Goal: Task Accomplishment & Management: Complete application form

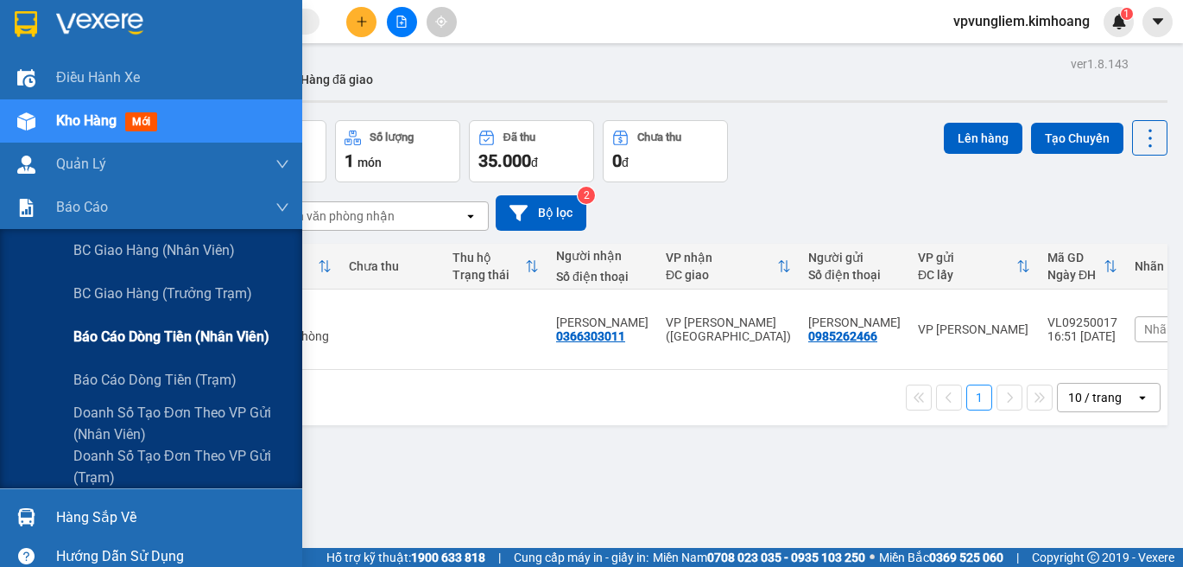
click at [185, 332] on span "Báo cáo dòng tiền (nhân viên)" at bounding box center [171, 337] width 196 height 22
click at [172, 330] on span "Báo cáo dòng tiền (nhân viên)" at bounding box center [171, 337] width 196 height 22
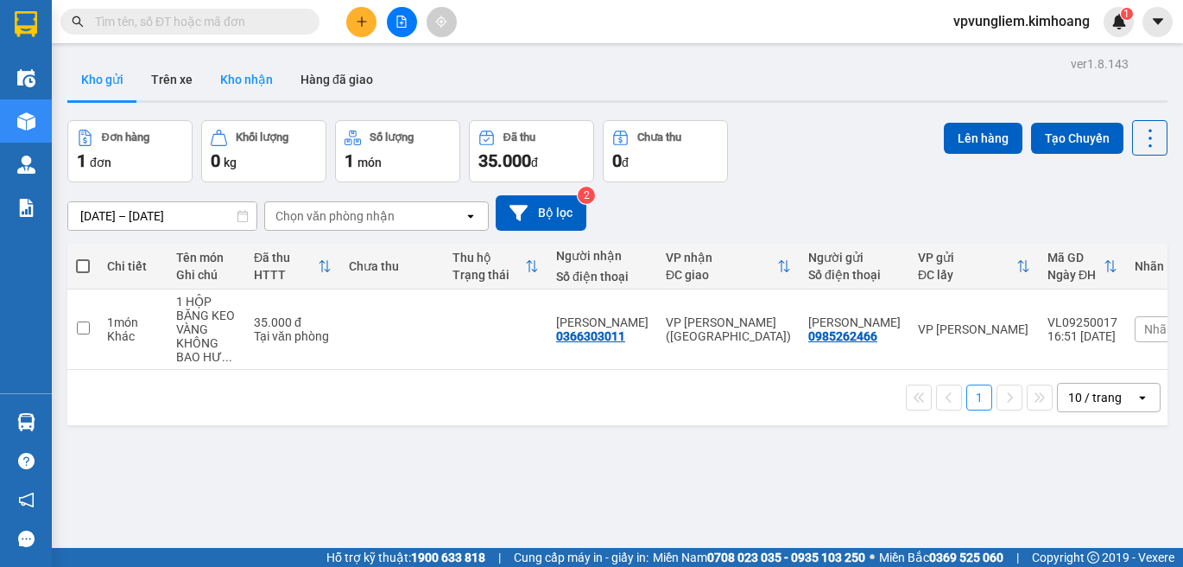
click at [269, 87] on button "Kho nhận" at bounding box center [246, 79] width 80 height 41
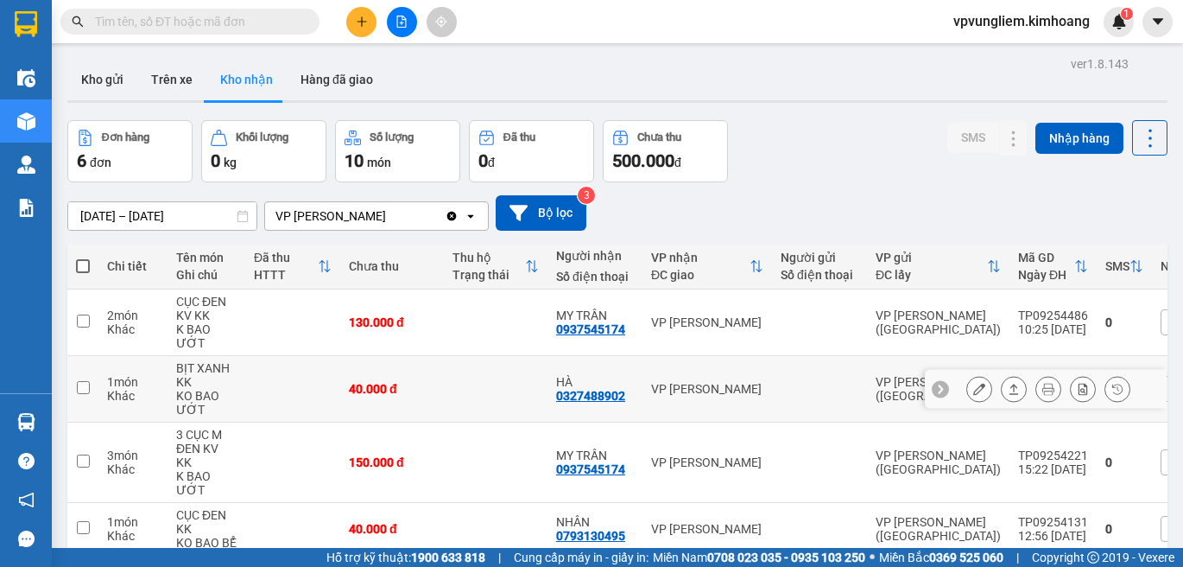
scroll to position [173, 0]
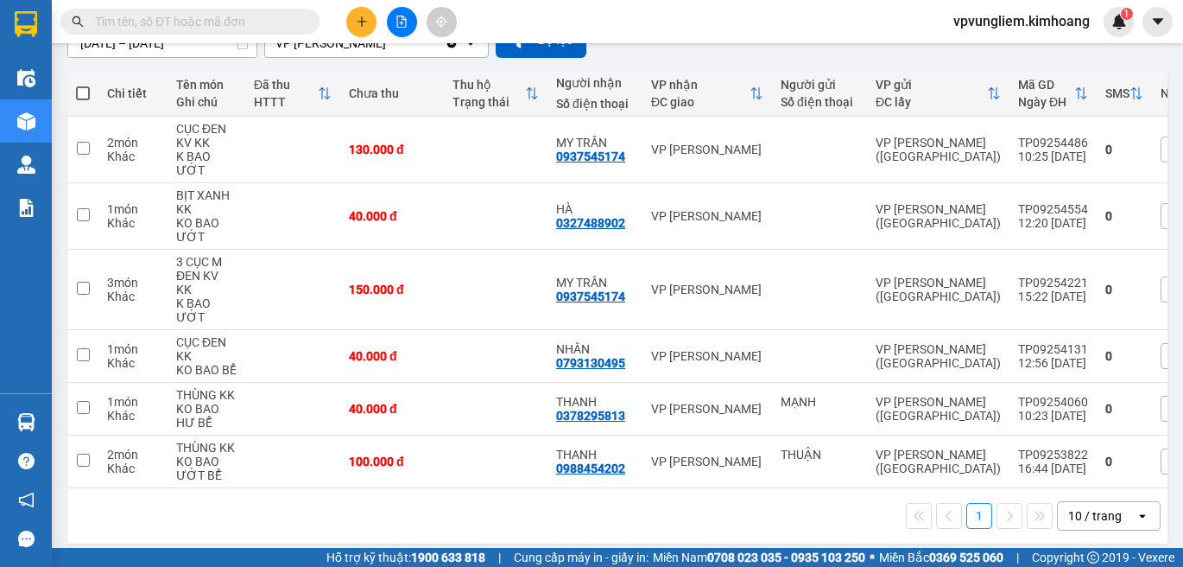
click at [168, 20] on input "text" at bounding box center [197, 21] width 204 height 19
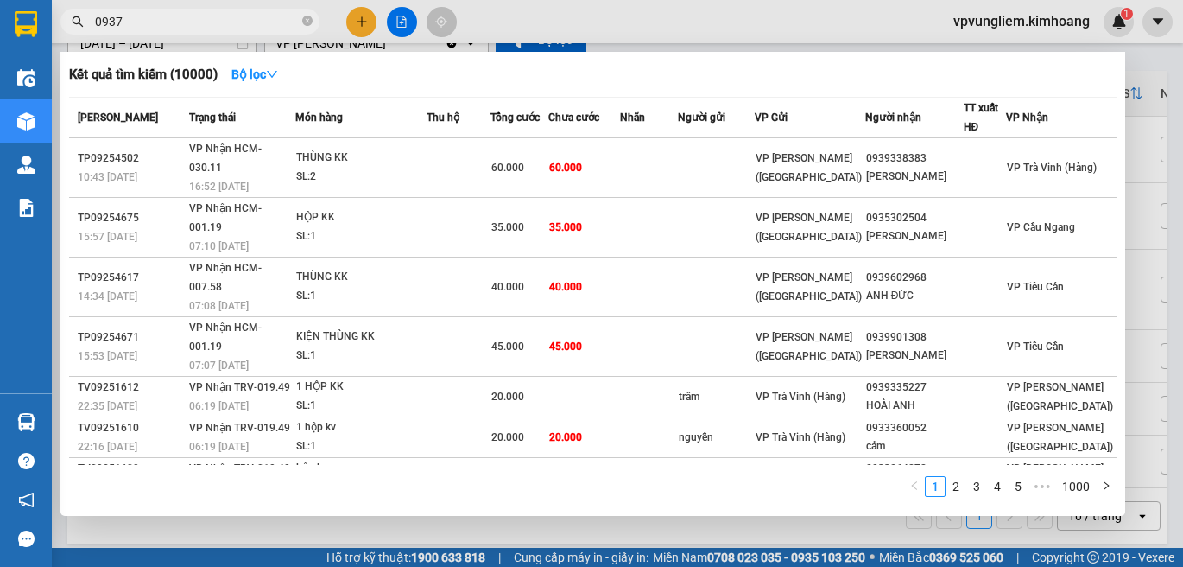
type input "0937"
click at [301, 22] on span "0937" at bounding box center [189, 22] width 259 height 26
click at [307, 24] on icon "close-circle" at bounding box center [307, 21] width 10 height 10
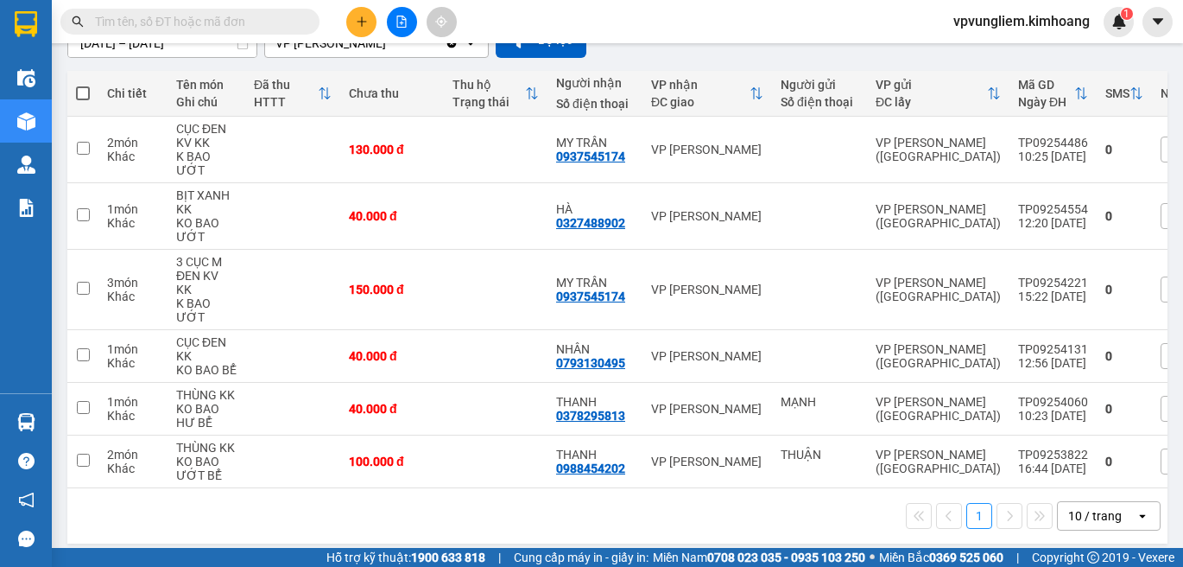
click at [172, 18] on input "text" at bounding box center [197, 21] width 204 height 19
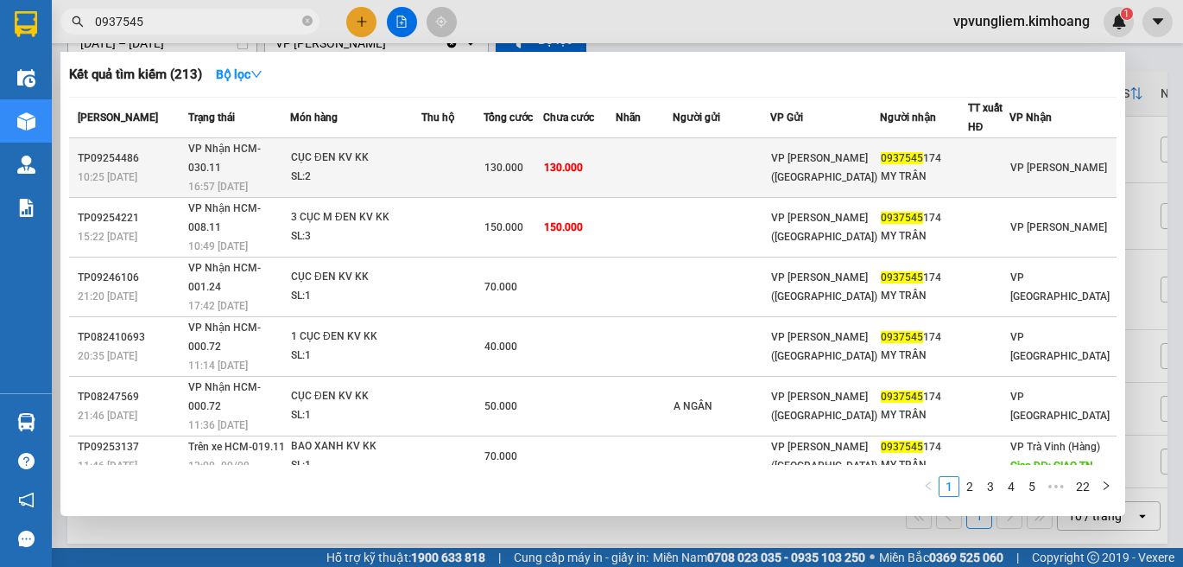
type input "0937545"
click at [421, 168] on div "SL: 2" at bounding box center [356, 177] width 130 height 19
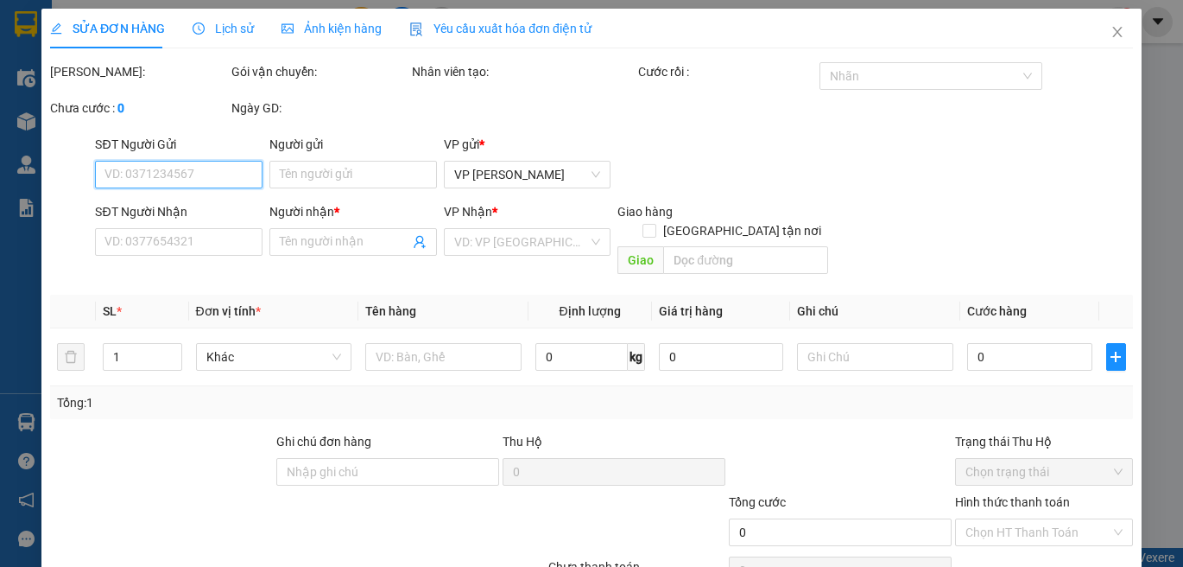
type input "0937545174"
type input "MY TRẦN"
type input "130.000"
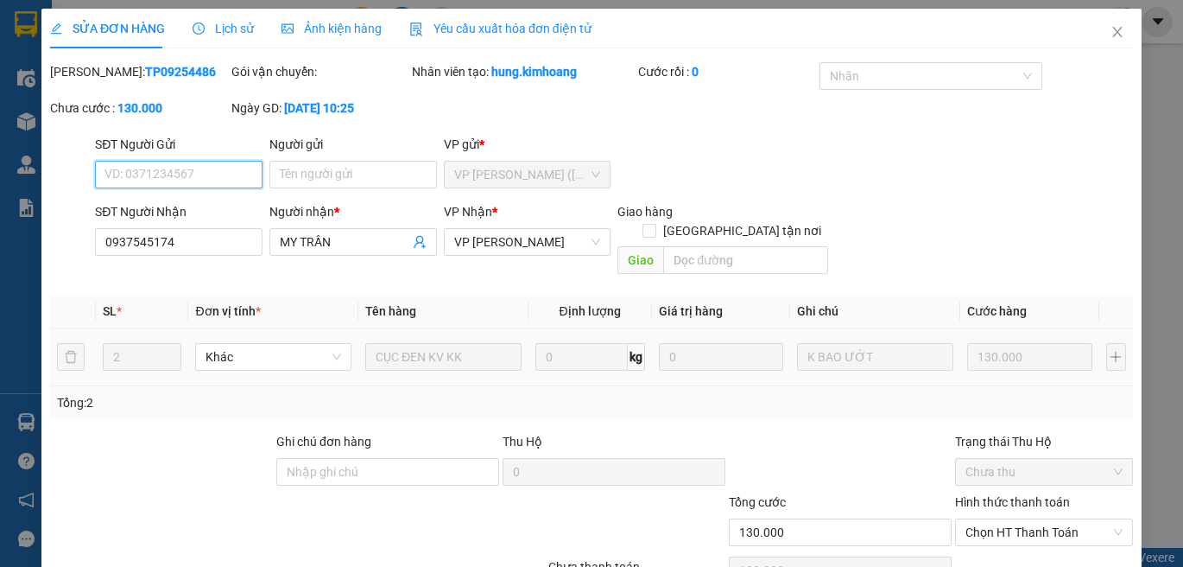
scroll to position [76, 0]
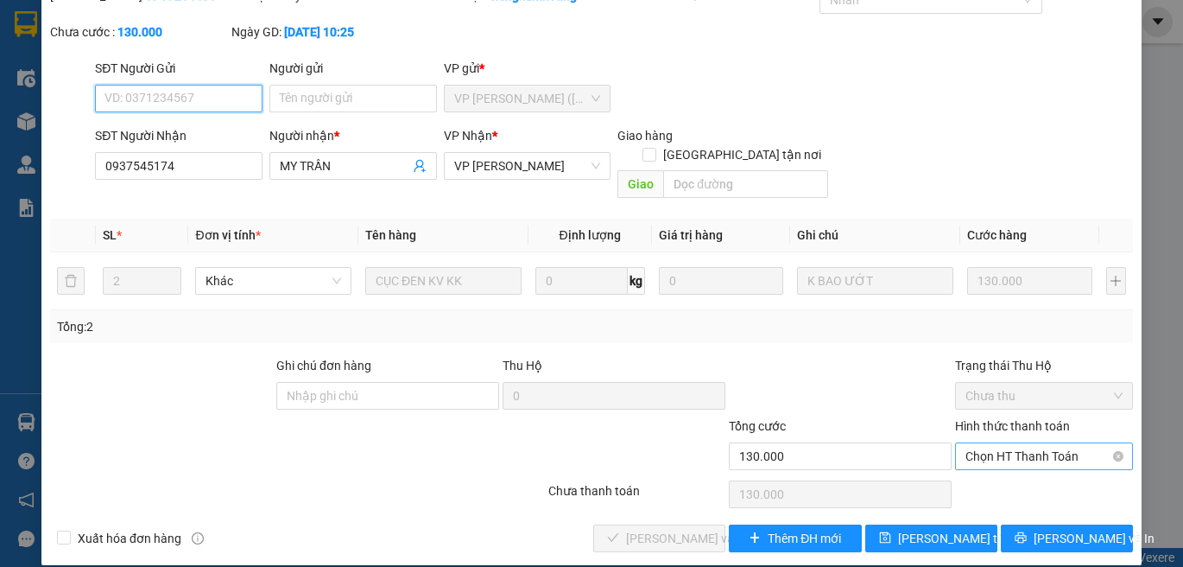
click at [1045, 443] on span "Chọn HT Thanh Toán" at bounding box center [1044, 456] width 157 height 26
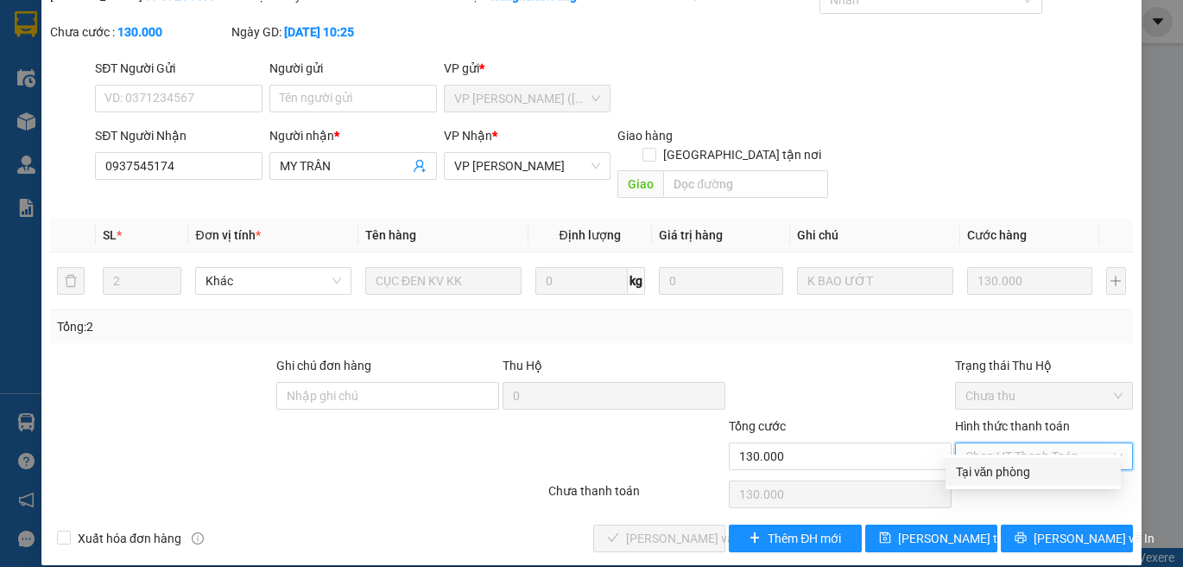
click at [1048, 472] on div "Tại văn phòng" at bounding box center [1033, 471] width 155 height 19
type input "0"
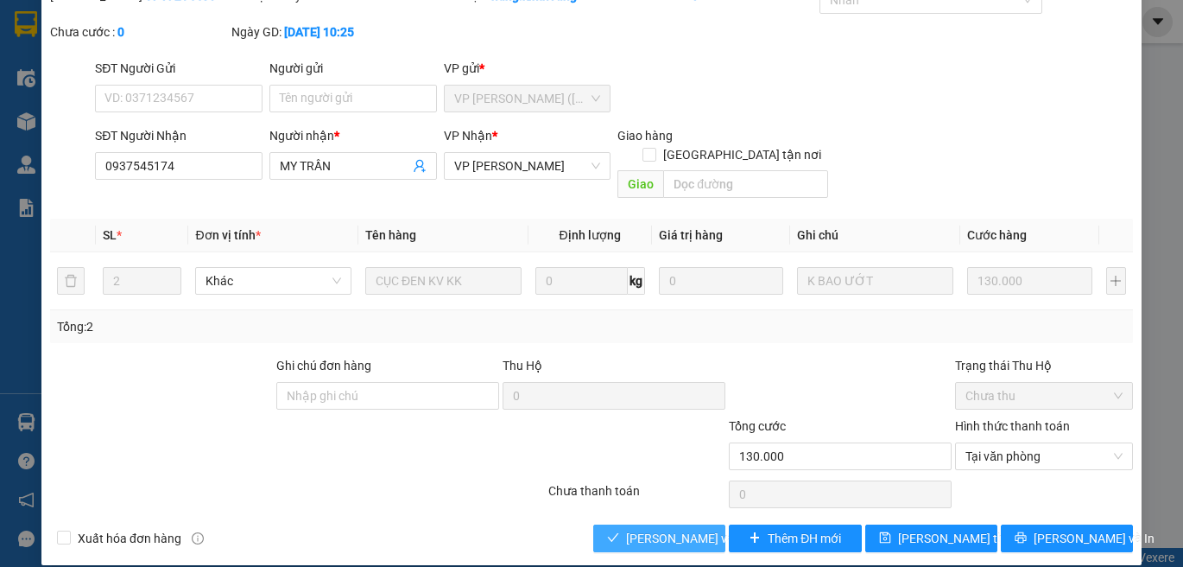
click at [668, 524] on button "Lưu và Giao hàng" at bounding box center [659, 538] width 132 height 28
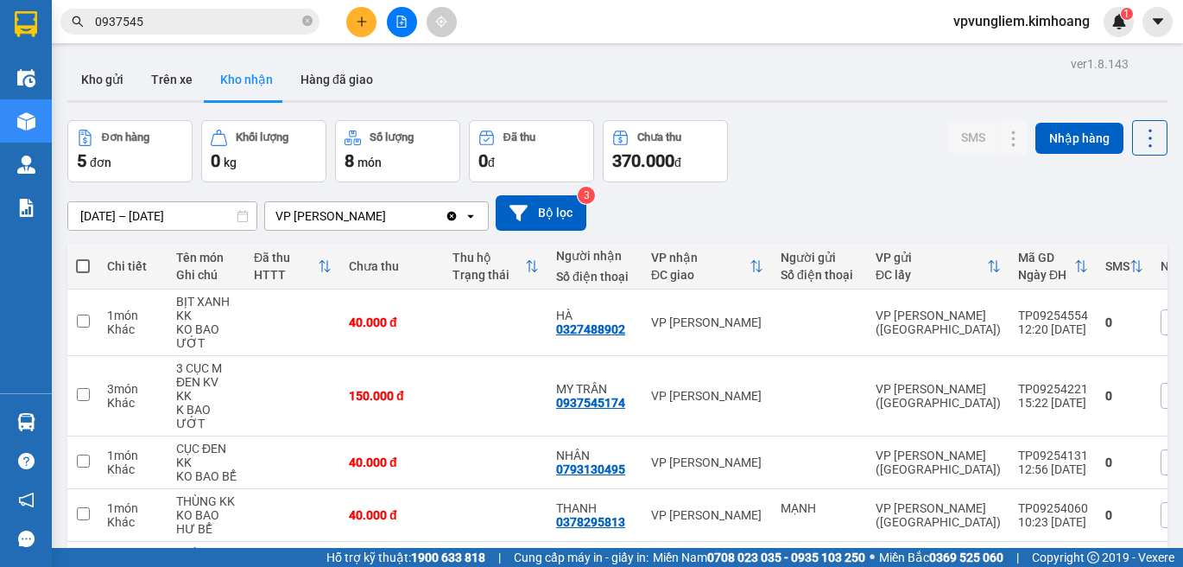
click at [301, 25] on span "0937545" at bounding box center [189, 22] width 259 height 26
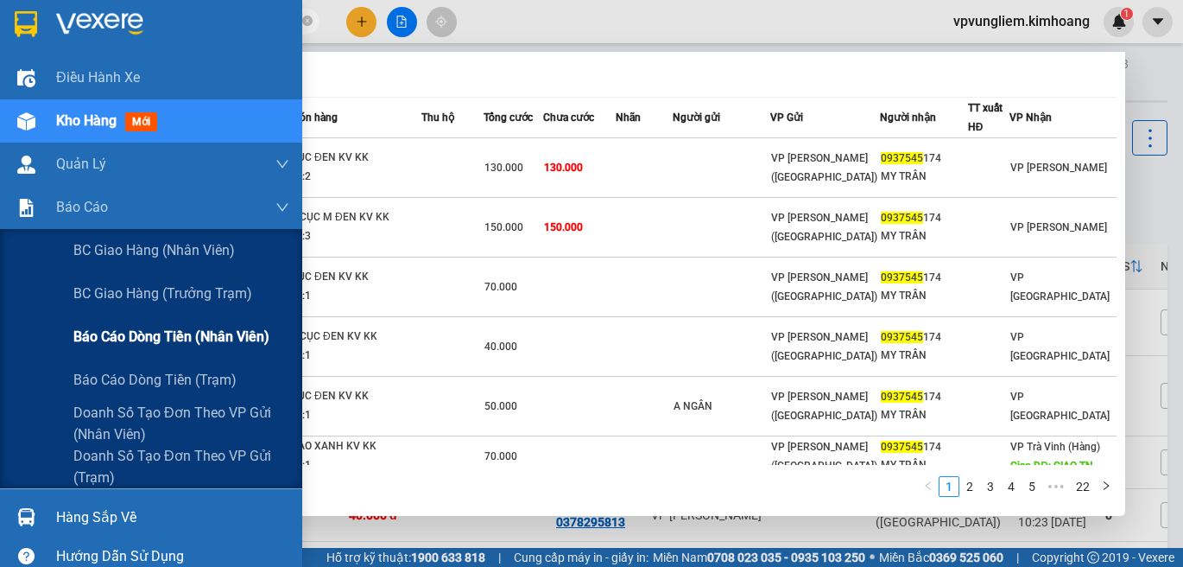
click at [164, 331] on span "Báo cáo dòng tiền (nhân viên)" at bounding box center [171, 337] width 196 height 22
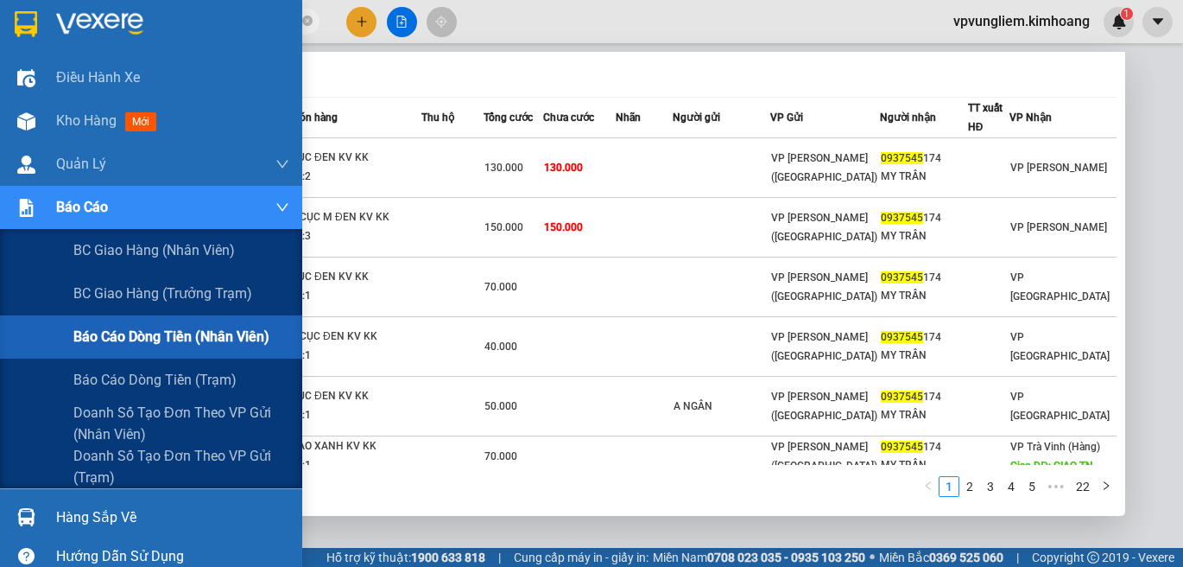
click at [159, 338] on span "Báo cáo dòng tiền (nhân viên)" at bounding box center [171, 337] width 196 height 22
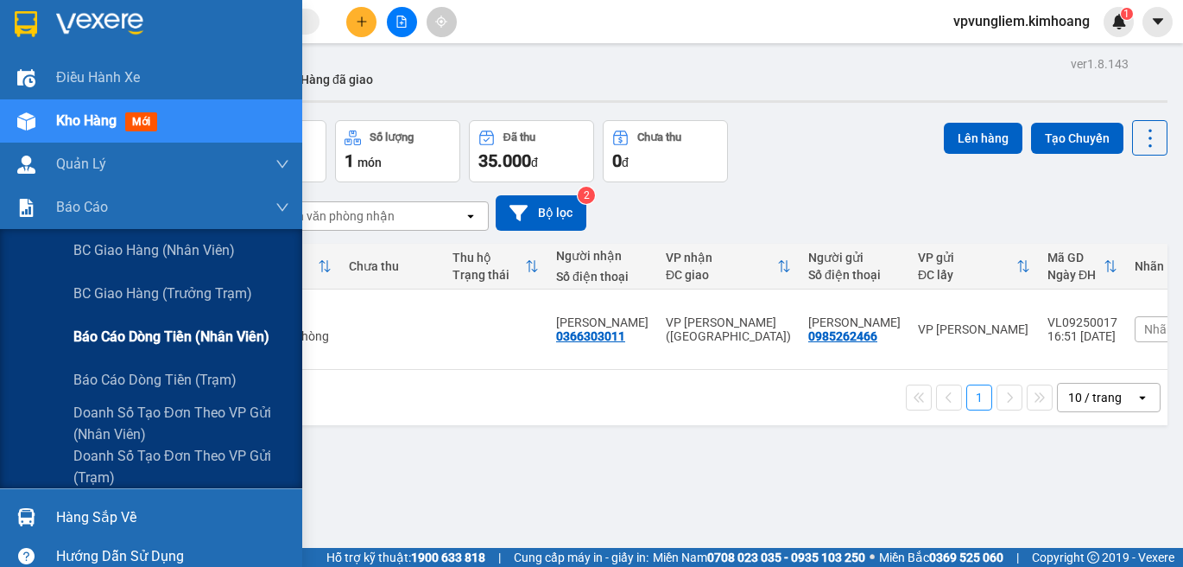
click at [161, 331] on span "Báo cáo dòng tiền (nhân viên)" at bounding box center [171, 337] width 196 height 22
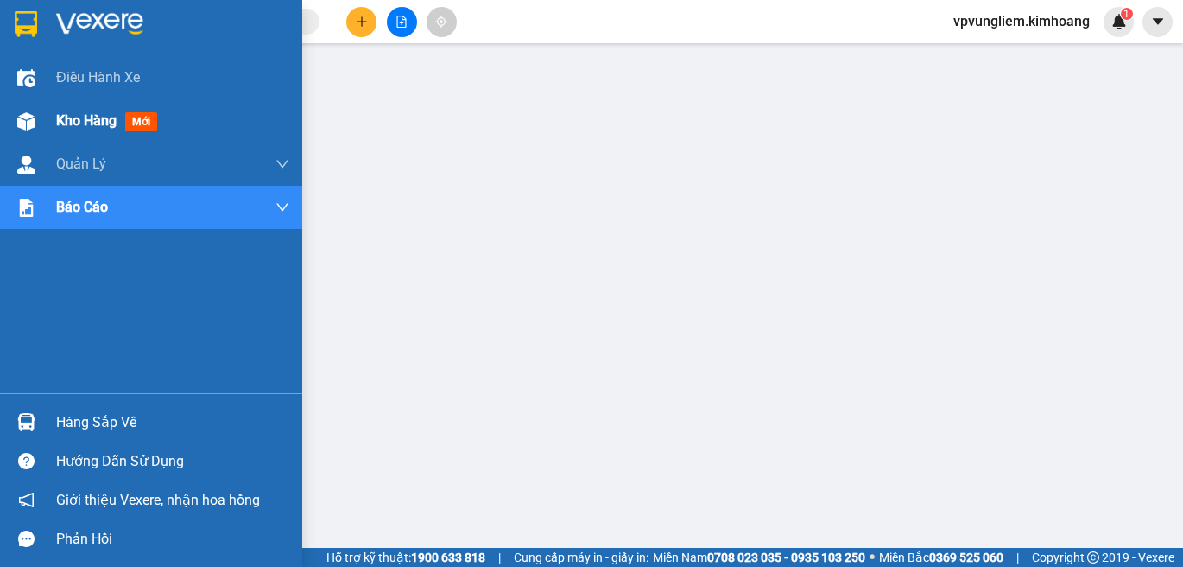
drag, startPoint x: 104, startPoint y: 121, endPoint x: 252, endPoint y: 127, distance: 147.8
click at [105, 119] on span "Kho hàng" at bounding box center [86, 120] width 60 height 16
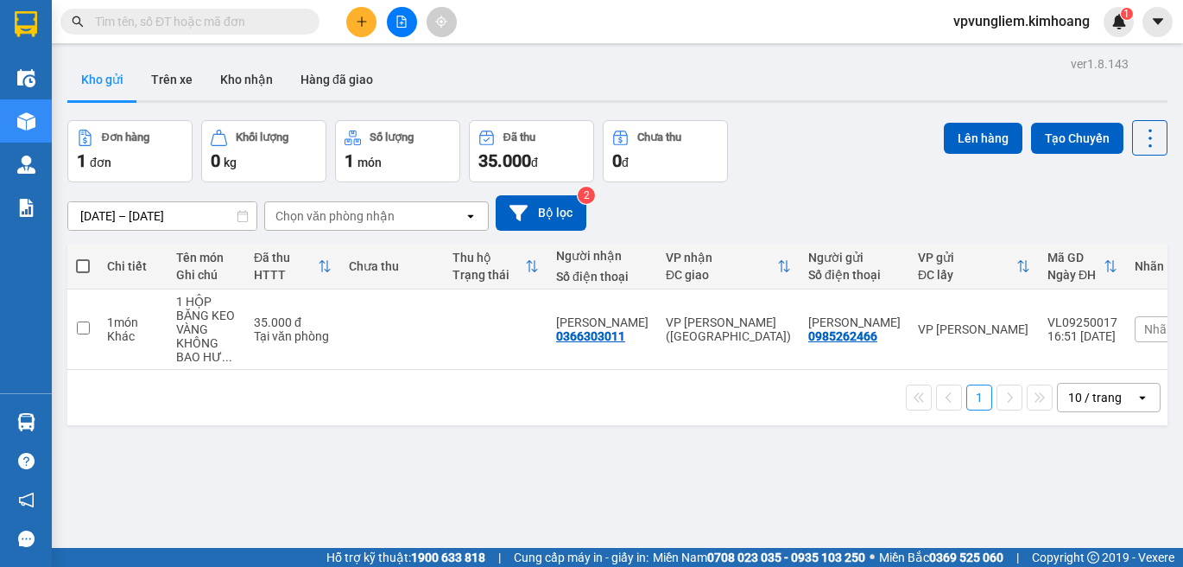
click at [237, 22] on input "text" at bounding box center [197, 21] width 204 height 19
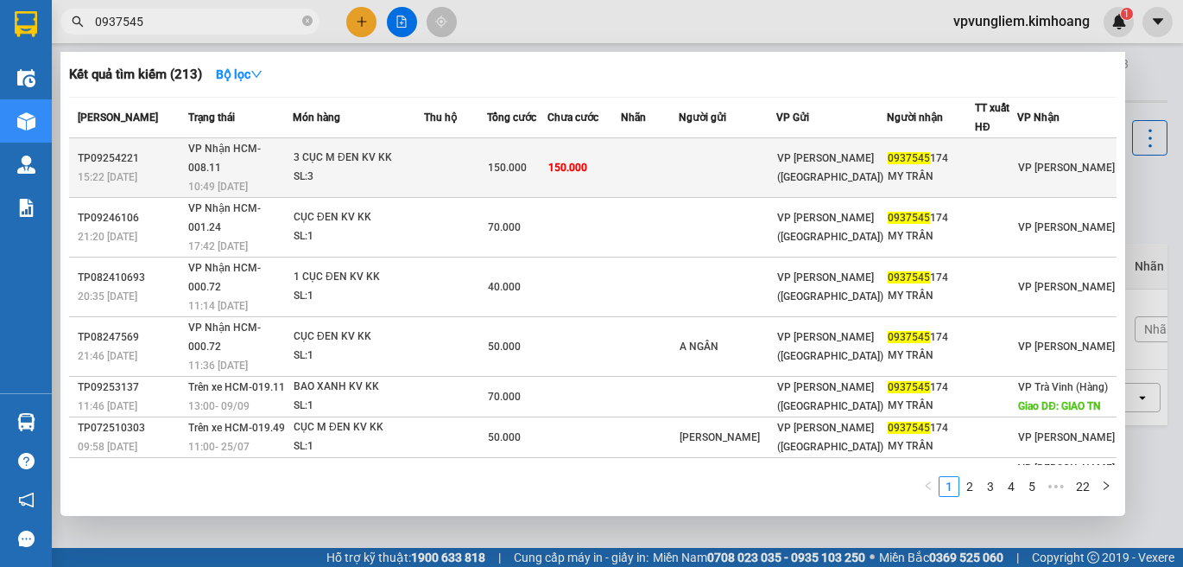
type input "0937545"
click at [547, 158] on div "150.000" at bounding box center [517, 167] width 59 height 19
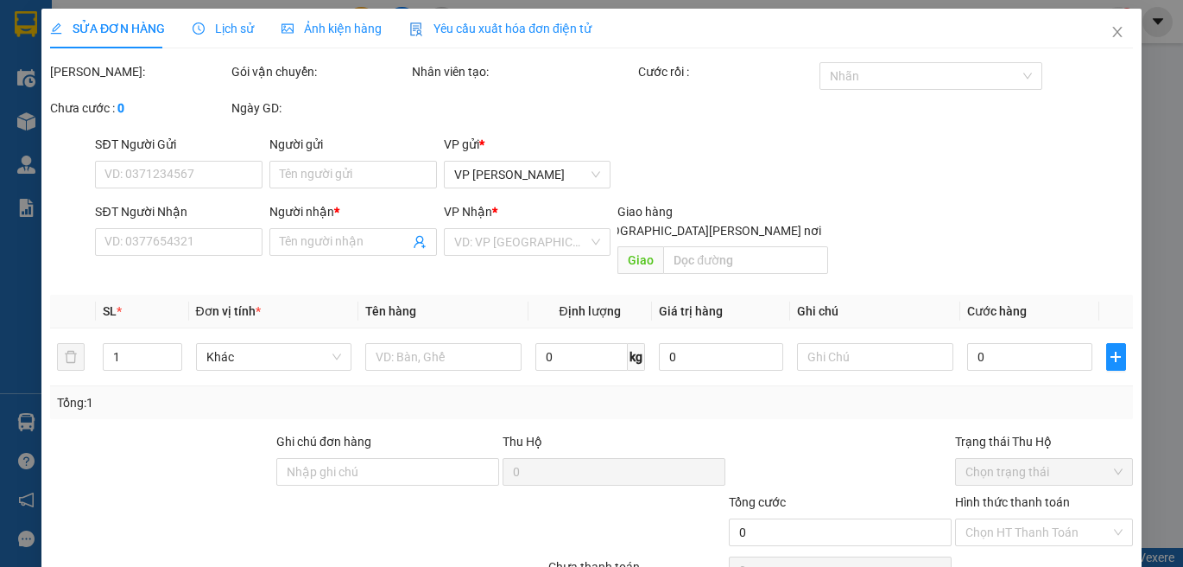
type input "0937545174"
type input "MY TRẦN"
type input "150.000"
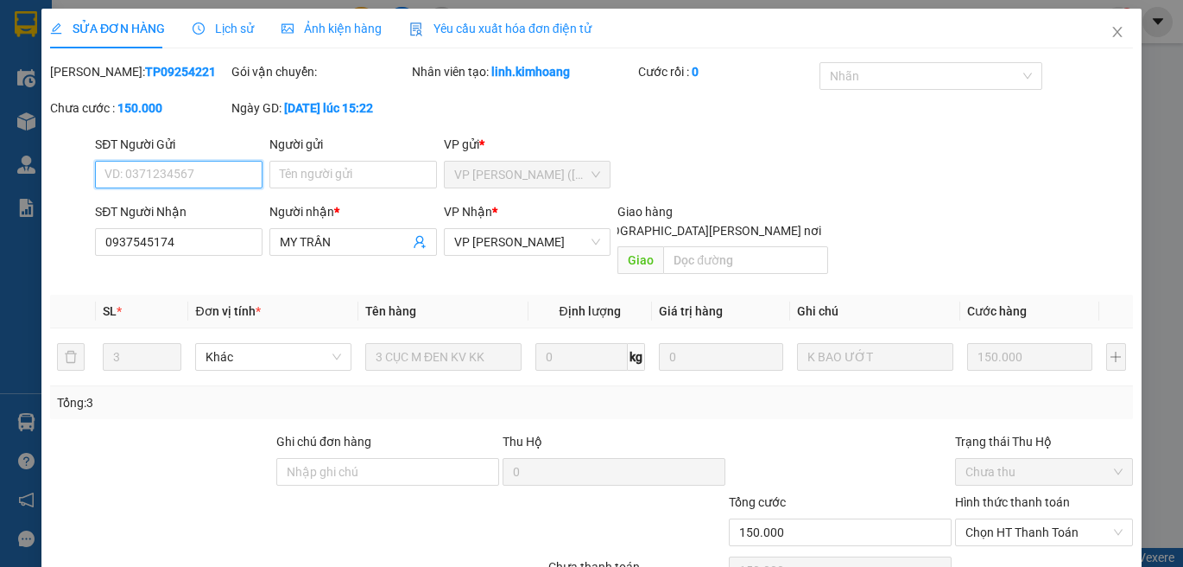
scroll to position [76, 0]
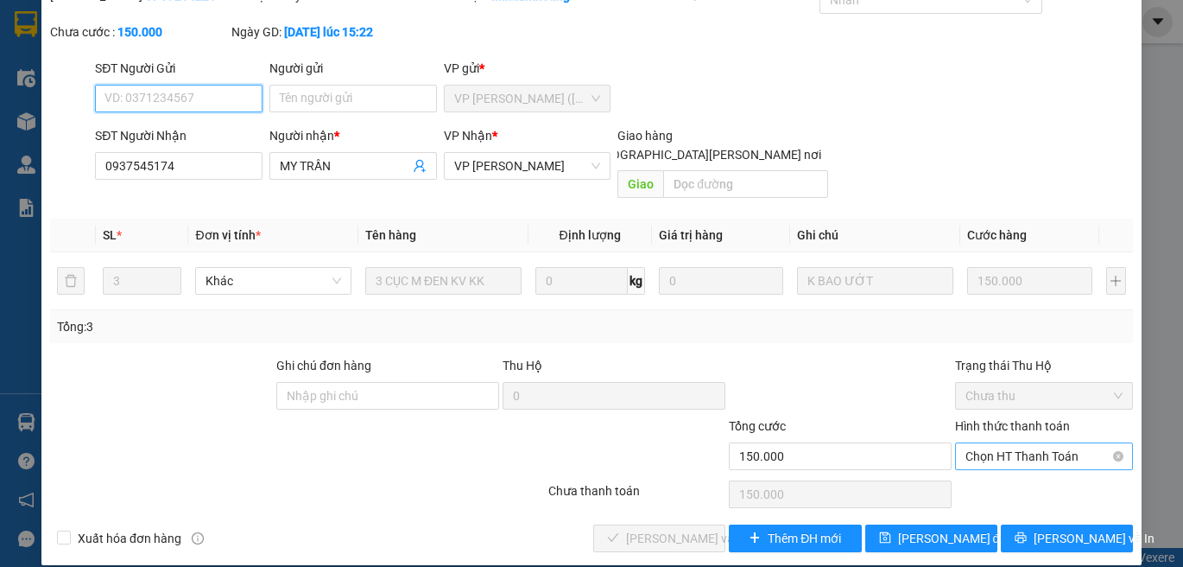
click at [1112, 446] on div "Chọn HT Thanh Toán" at bounding box center [1044, 456] width 178 height 28
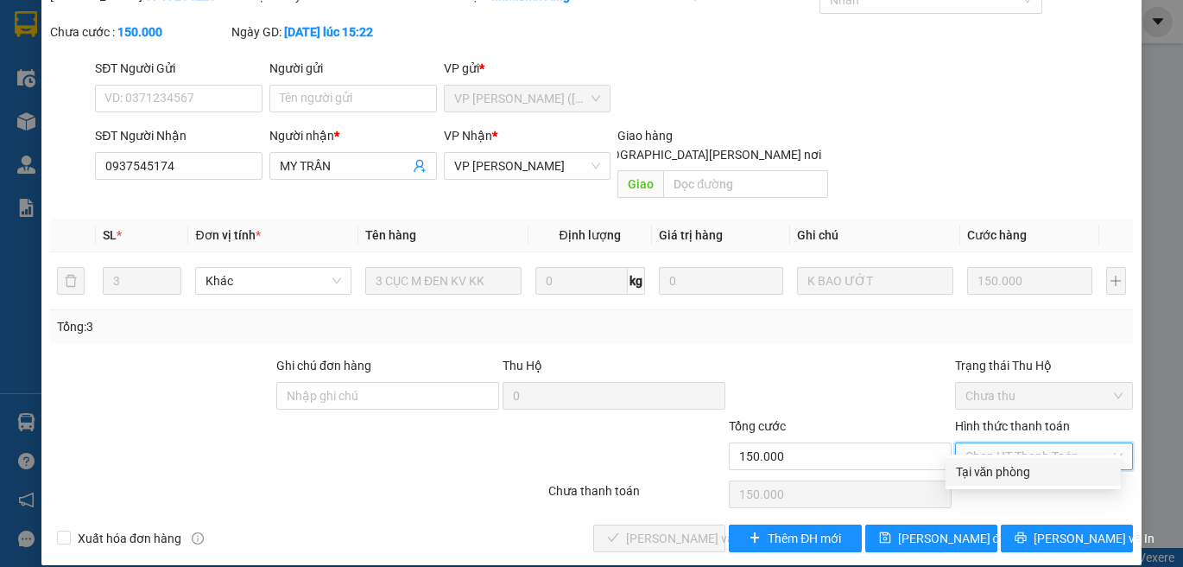
click at [1095, 476] on div "Tại văn phòng" at bounding box center [1033, 471] width 155 height 19
type input "0"
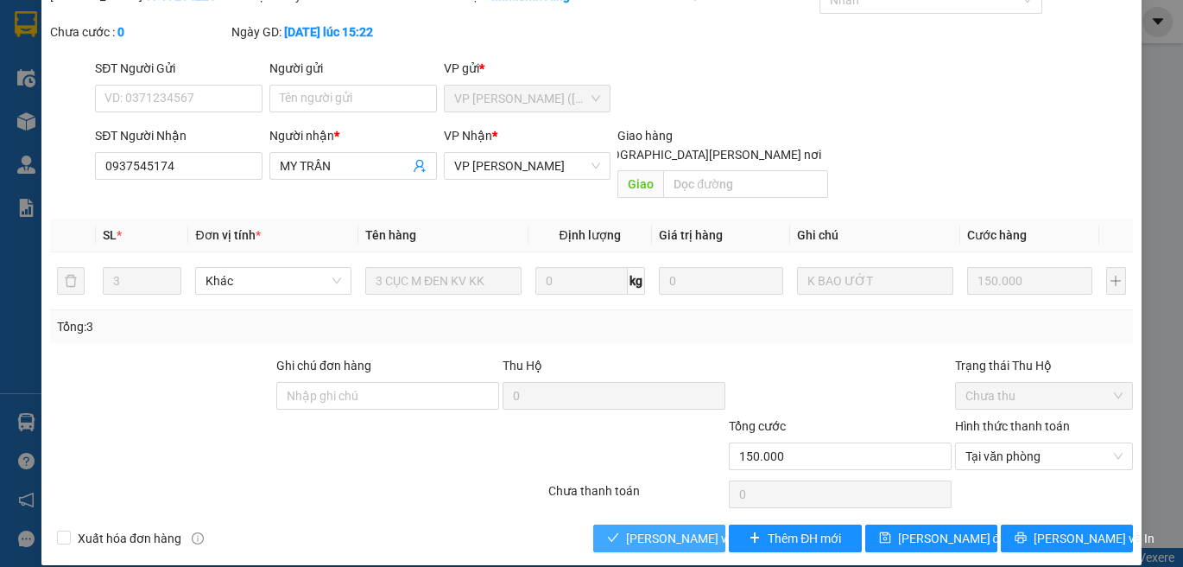
click at [712, 524] on button "[PERSON_NAME] và [PERSON_NAME] hàng" at bounding box center [659, 538] width 132 height 28
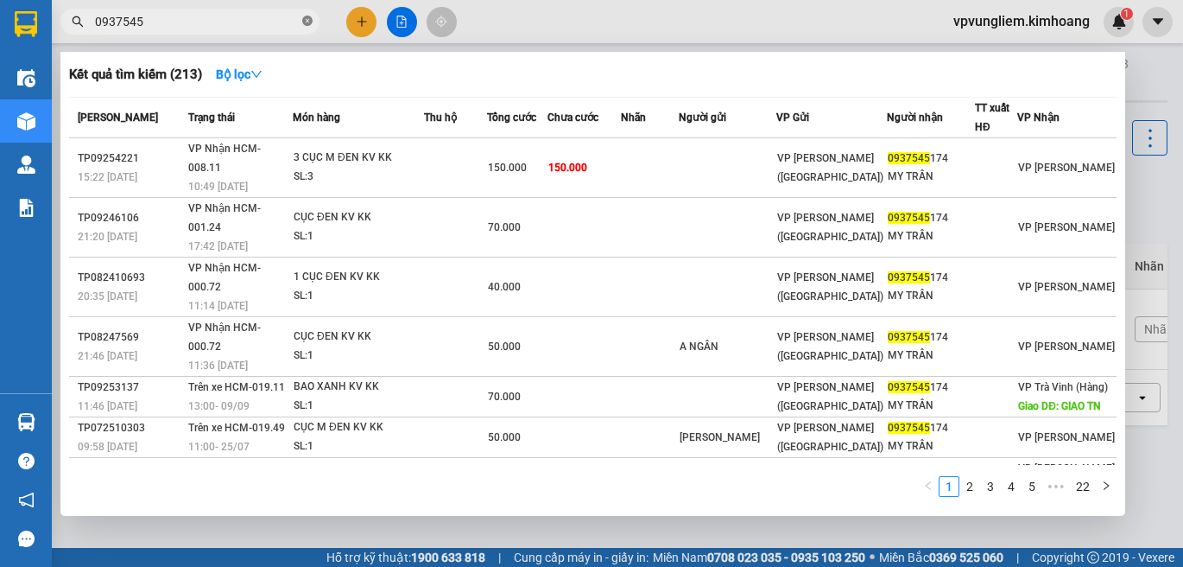
click at [308, 17] on icon "close-circle" at bounding box center [307, 21] width 10 height 10
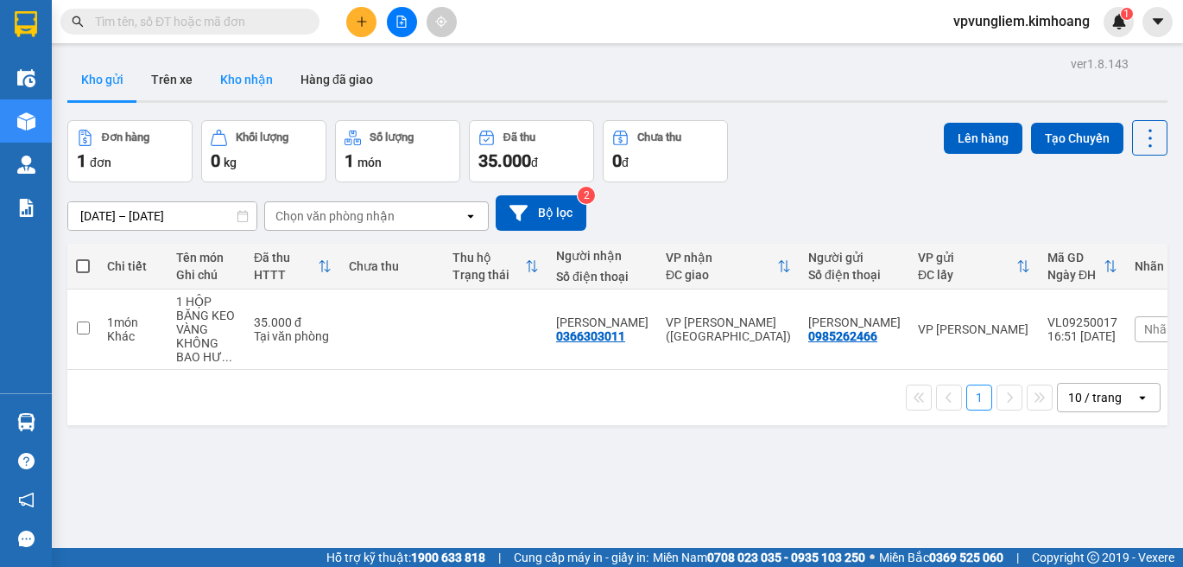
click at [259, 75] on button "Kho nhận" at bounding box center [246, 79] width 80 height 41
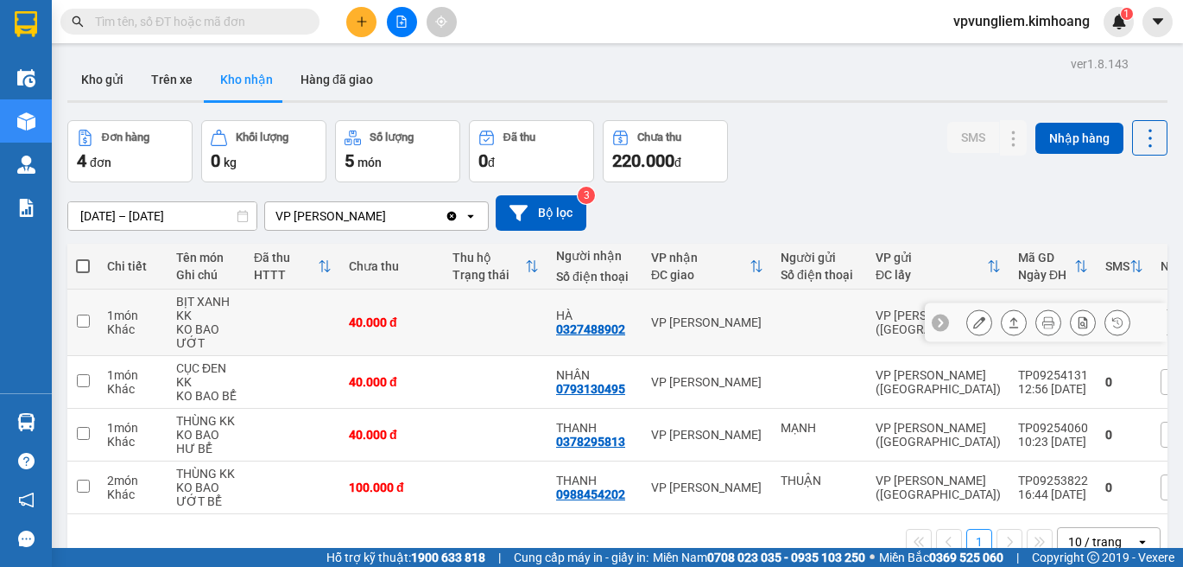
scroll to position [79, 0]
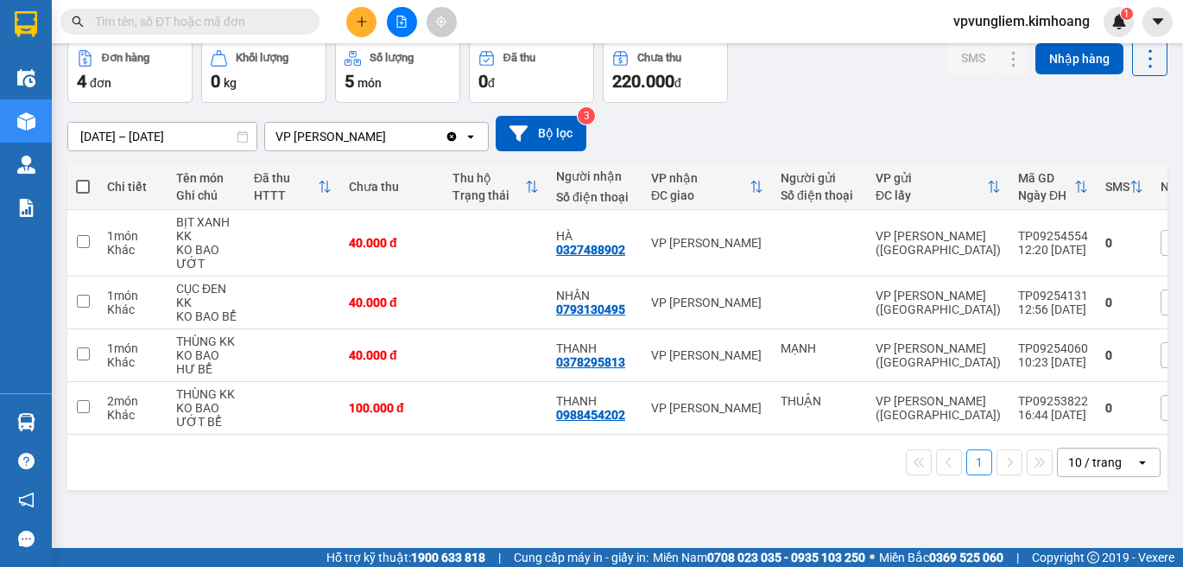
click at [263, 21] on input "text" at bounding box center [197, 21] width 204 height 19
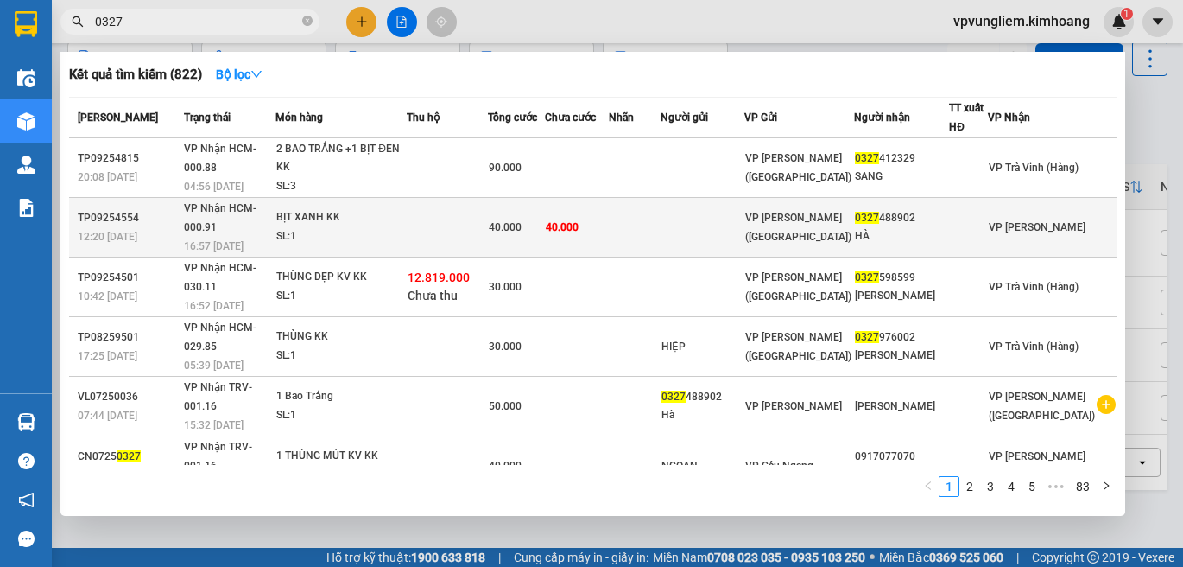
type input "0327"
click at [454, 211] on td at bounding box center [447, 228] width 81 height 60
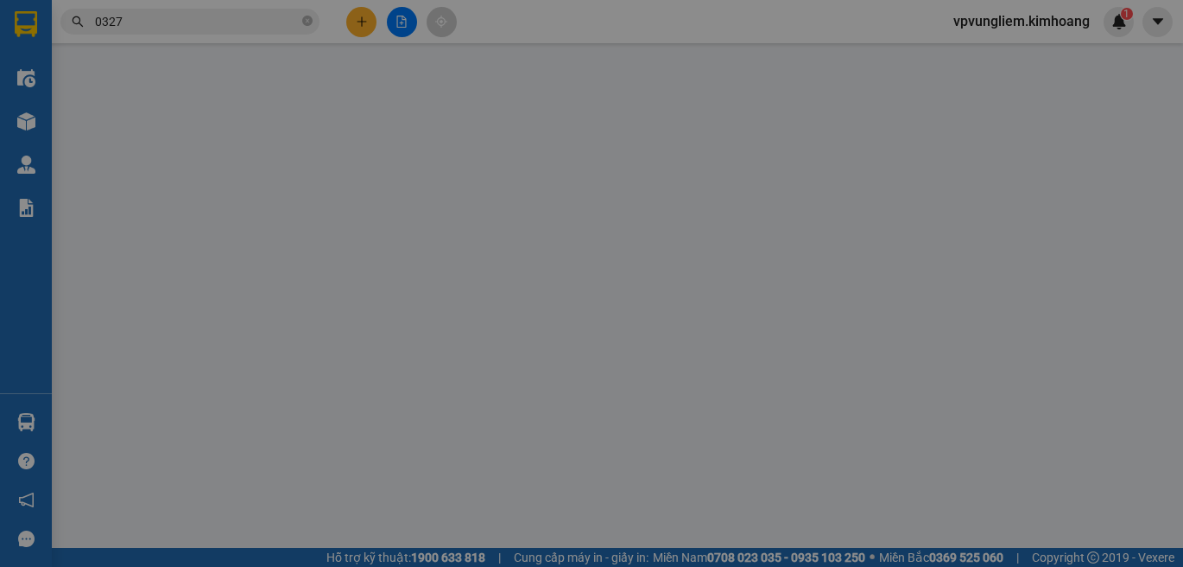
type input "0327488902"
type input "HÀ"
type input "40.000"
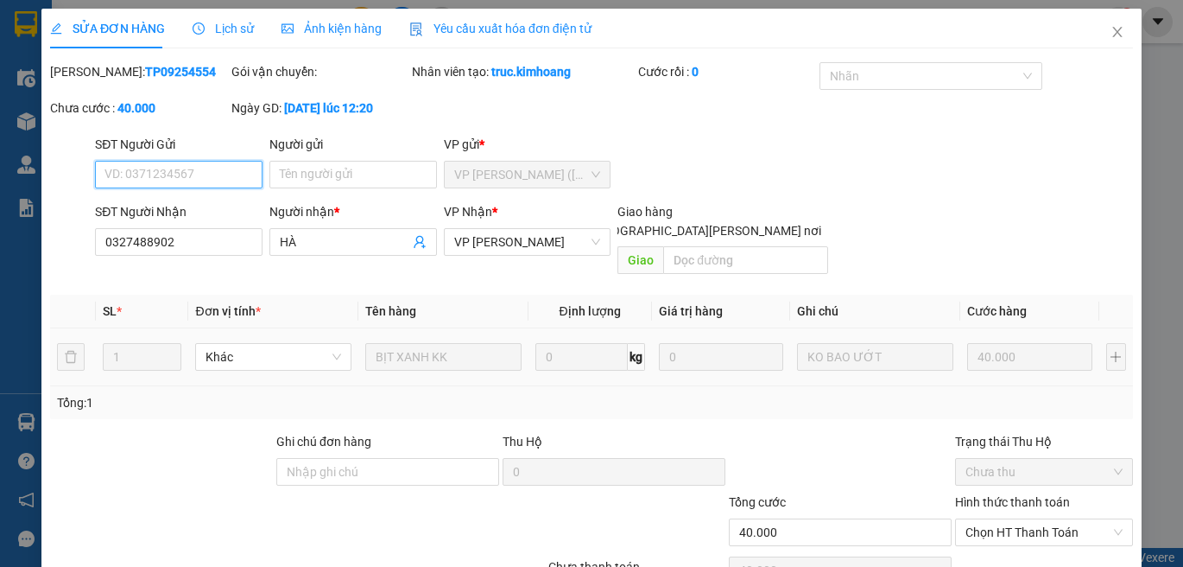
scroll to position [76, 0]
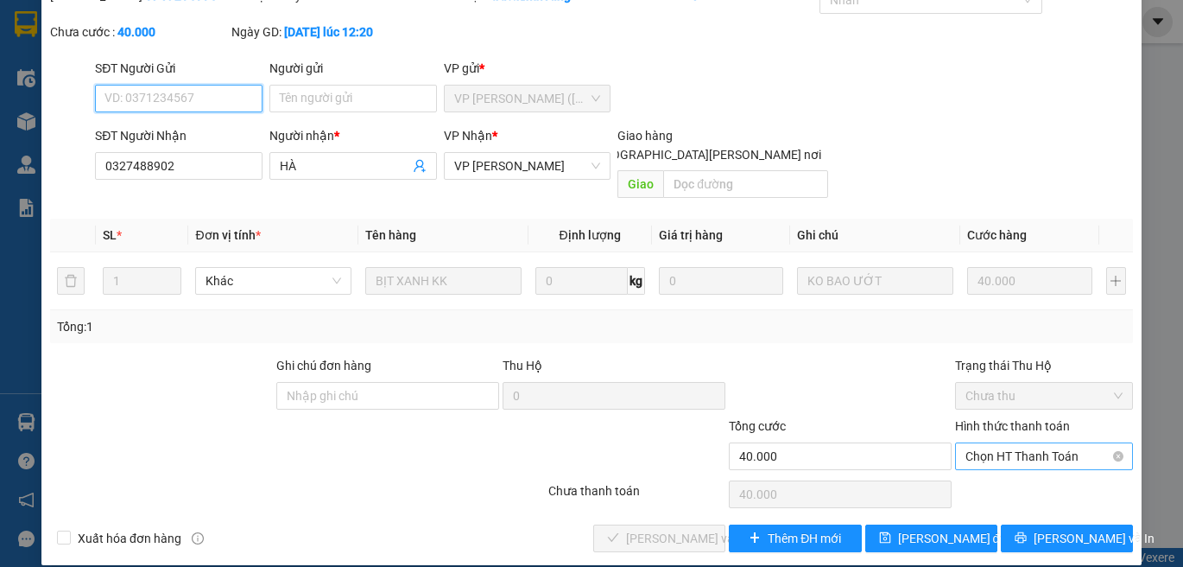
click at [986, 443] on span "Chọn HT Thanh Toán" at bounding box center [1044, 456] width 157 height 26
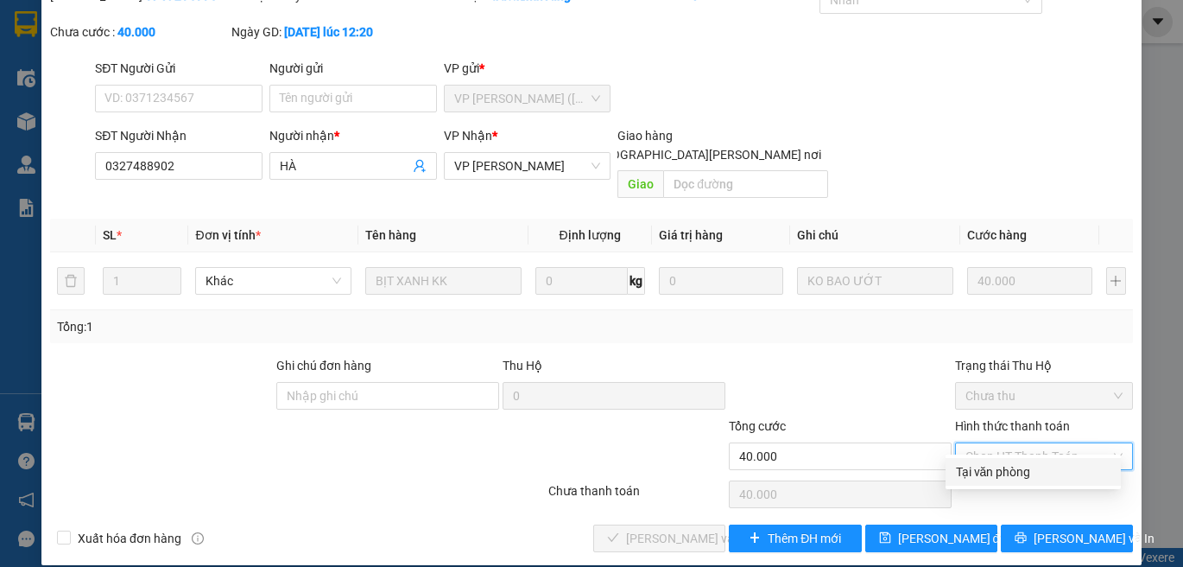
click at [1001, 473] on div "Tại văn phòng" at bounding box center [1033, 471] width 155 height 19
type input "0"
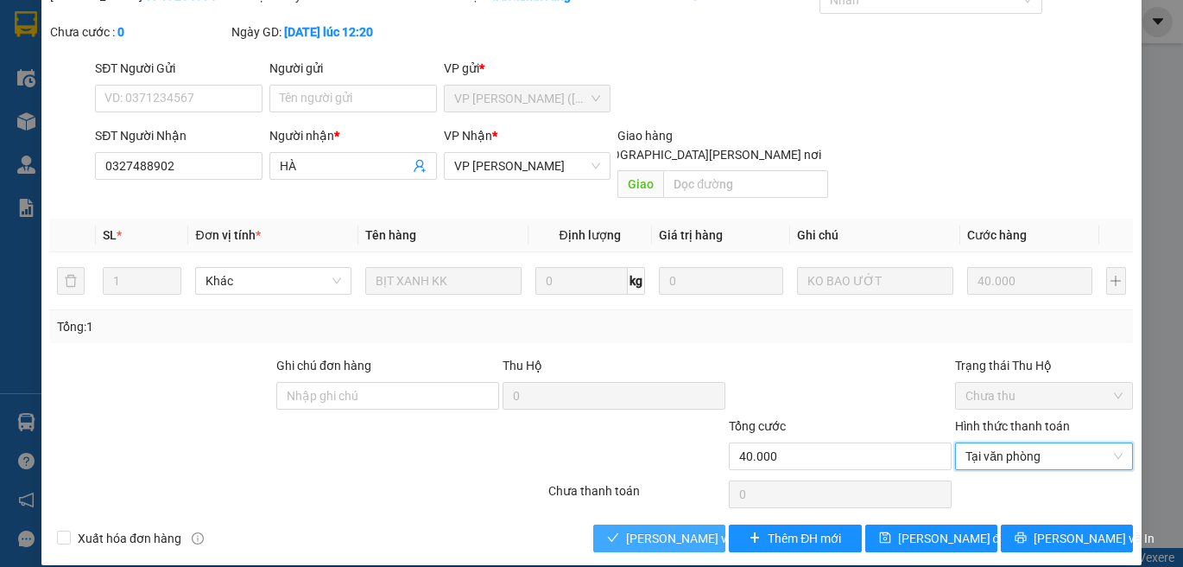
click at [705, 524] on button "[PERSON_NAME] và [PERSON_NAME] hàng" at bounding box center [659, 538] width 132 height 28
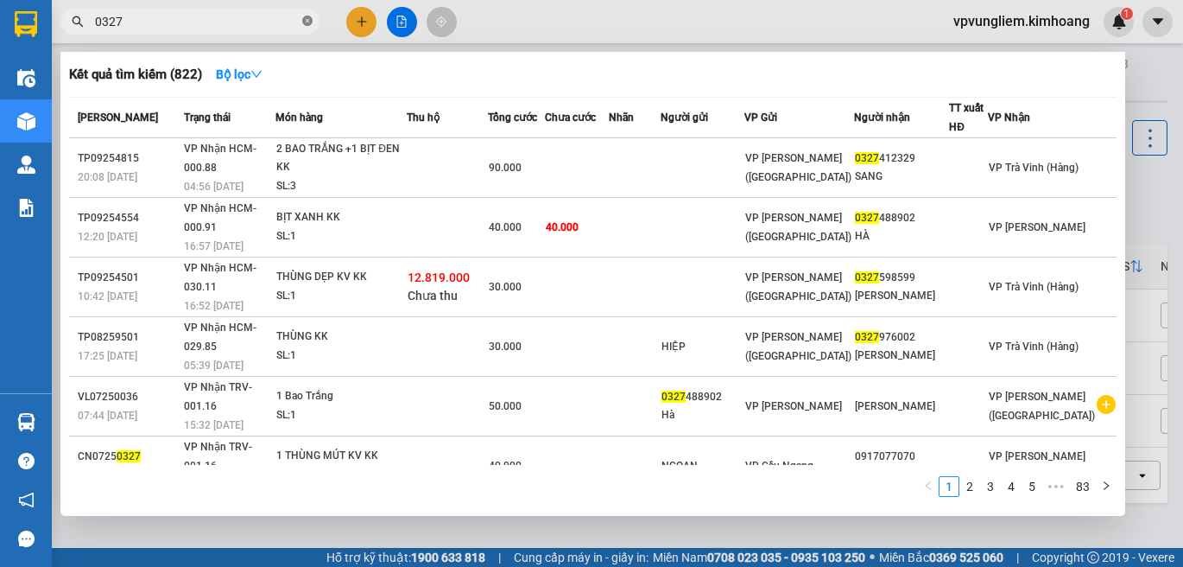
click at [306, 22] on icon "close-circle" at bounding box center [307, 21] width 10 height 10
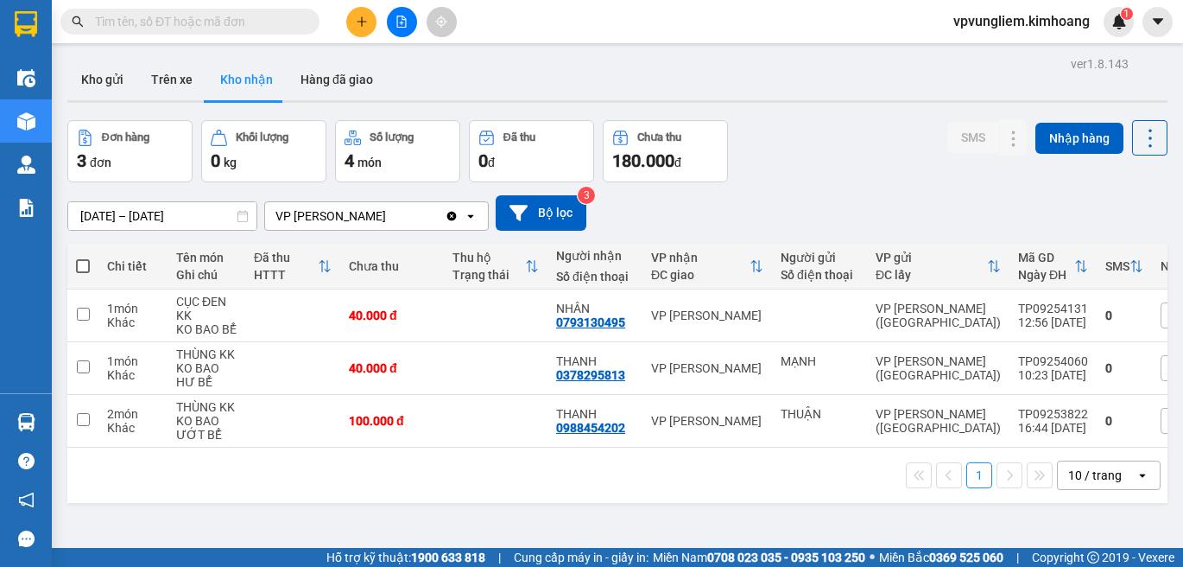
click at [238, 18] on input "text" at bounding box center [197, 21] width 204 height 19
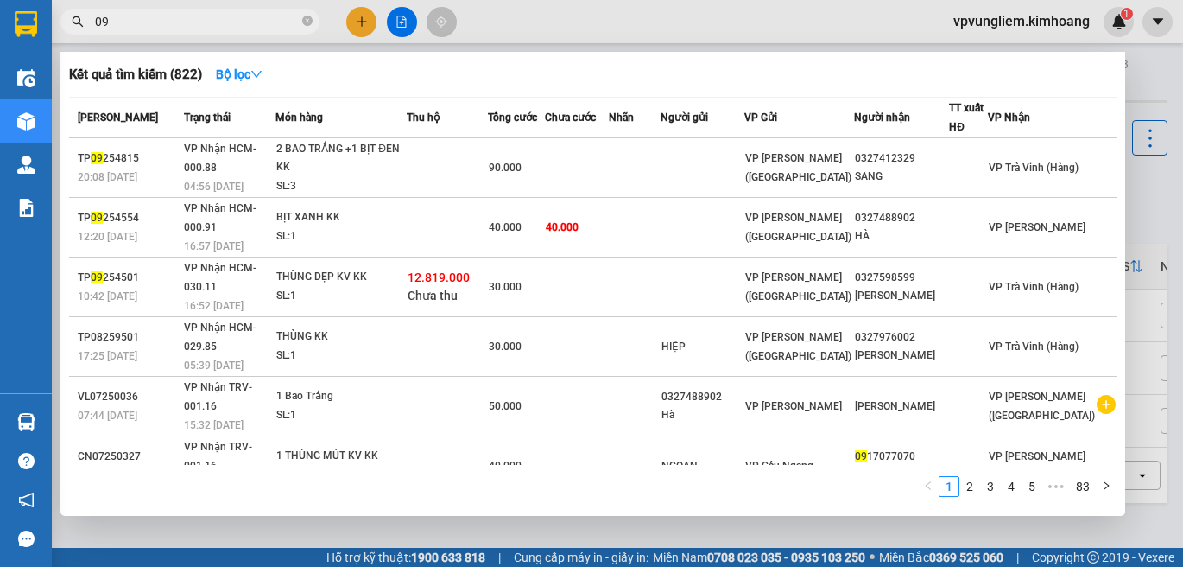
type input "097"
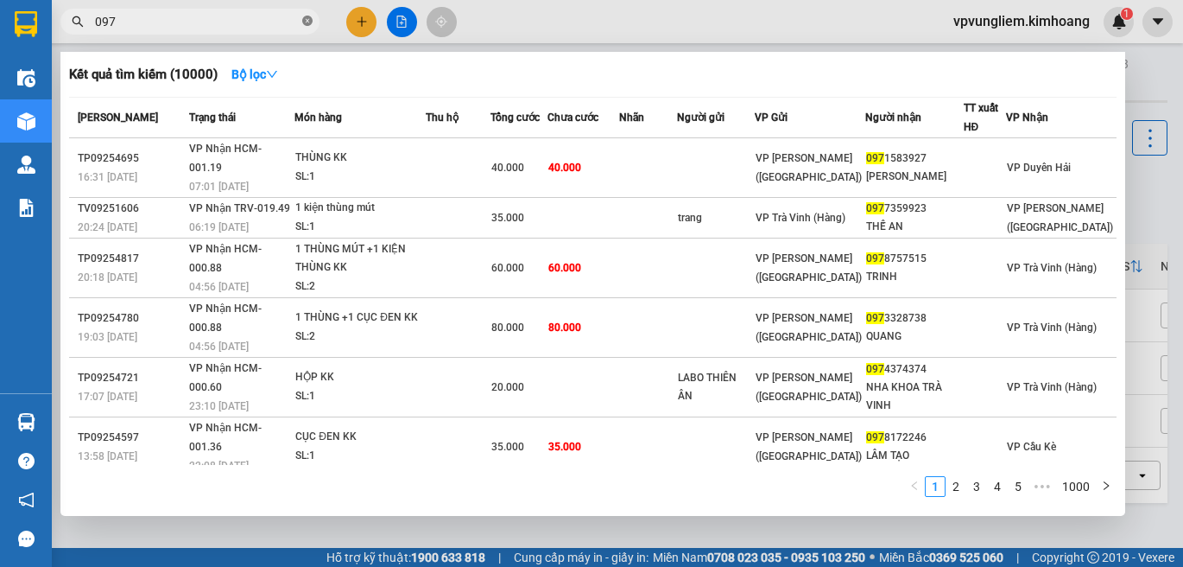
click at [302, 22] on icon "close-circle" at bounding box center [307, 21] width 10 height 10
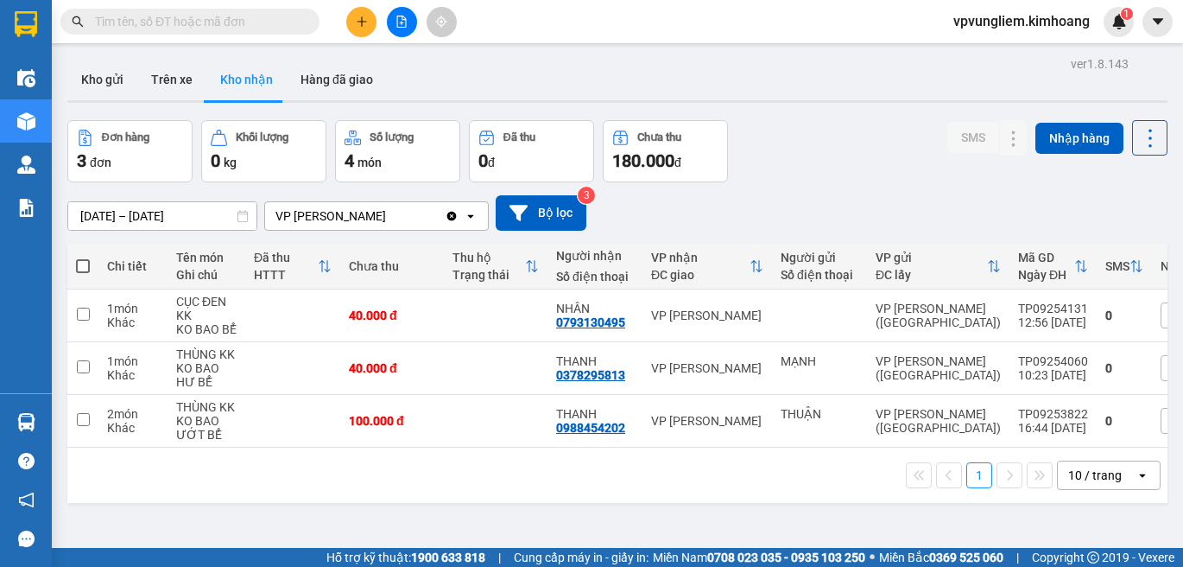
click at [253, 17] on input "text" at bounding box center [197, 21] width 204 height 19
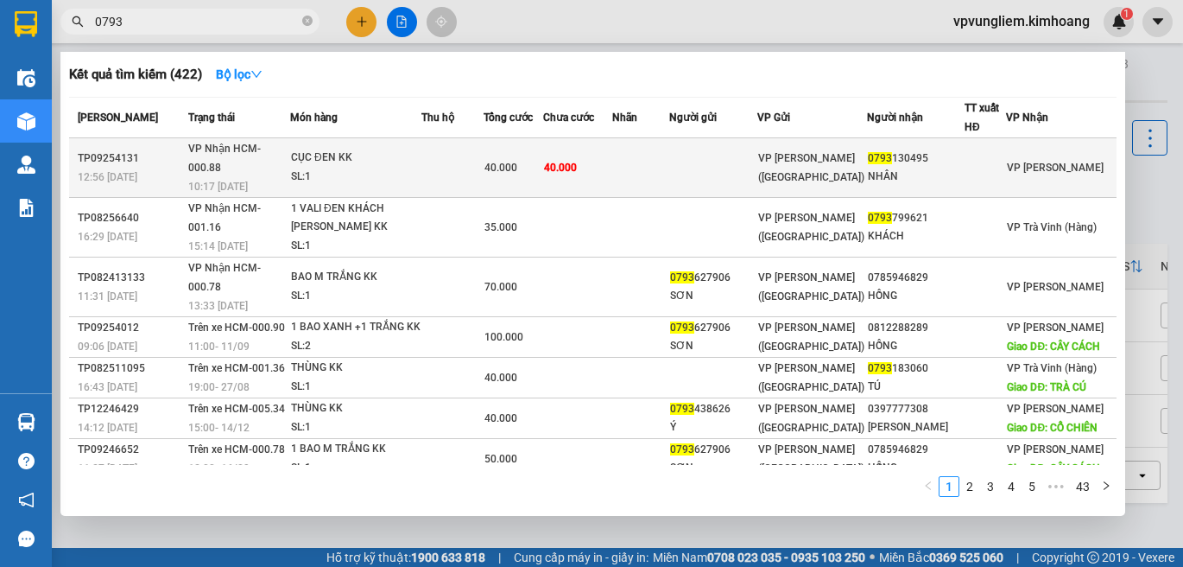
type input "0793"
click at [464, 161] on td at bounding box center [452, 168] width 62 height 60
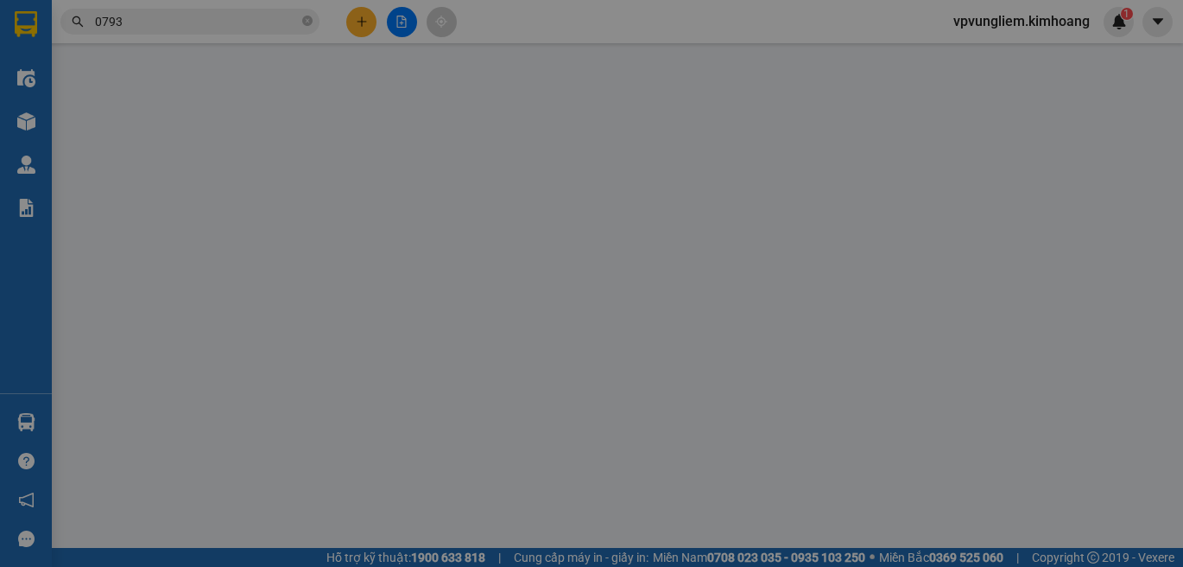
type input "0793130495"
type input "NHÂN"
type input "40.000"
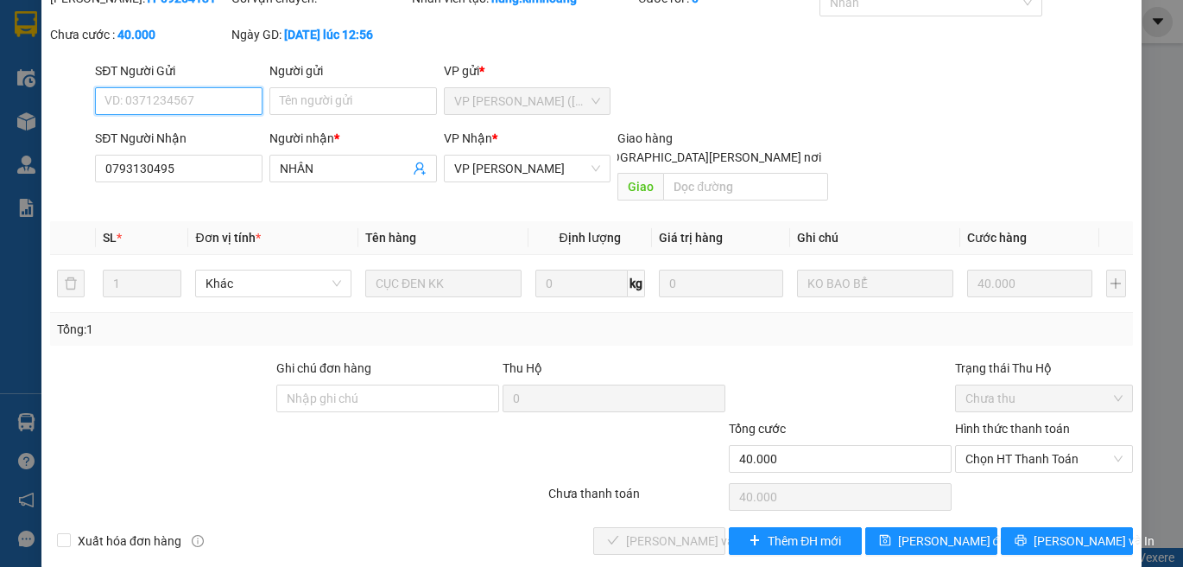
scroll to position [76, 0]
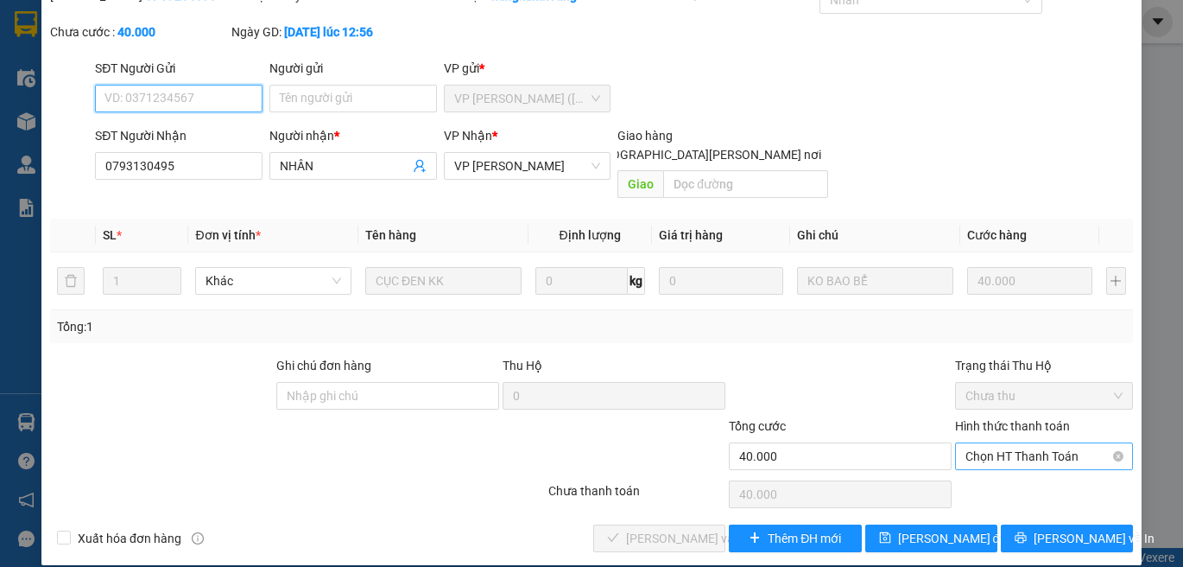
click at [1049, 447] on span "Chọn HT Thanh Toán" at bounding box center [1044, 456] width 157 height 26
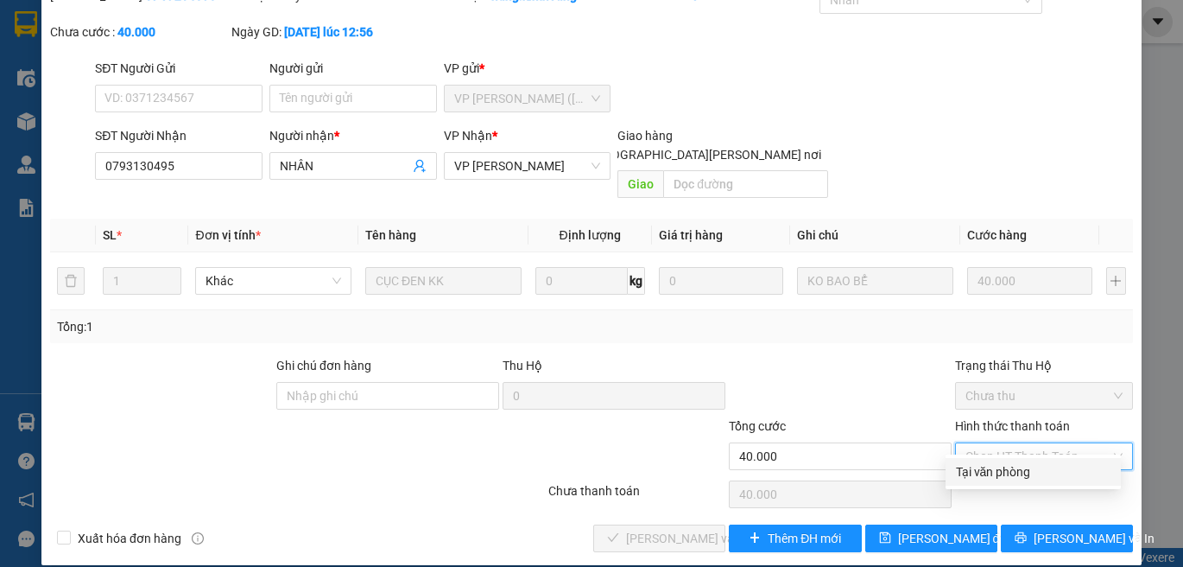
click at [1053, 470] on div "Tại văn phòng" at bounding box center [1033, 471] width 155 height 19
type input "0"
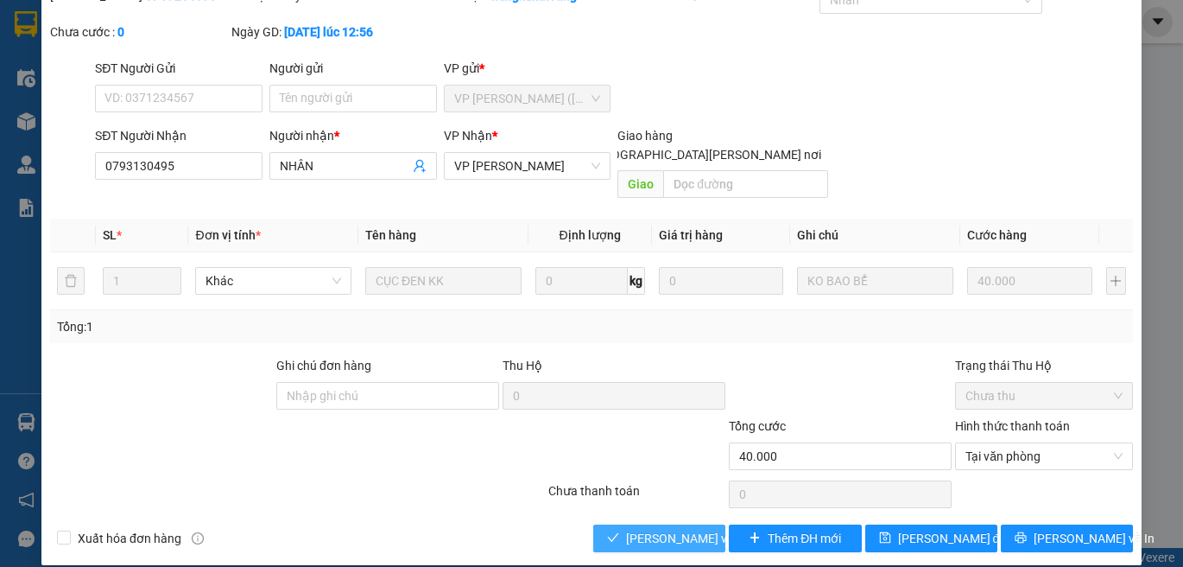
click at [650, 524] on button "[PERSON_NAME] và [PERSON_NAME] hàng" at bounding box center [659, 538] width 132 height 28
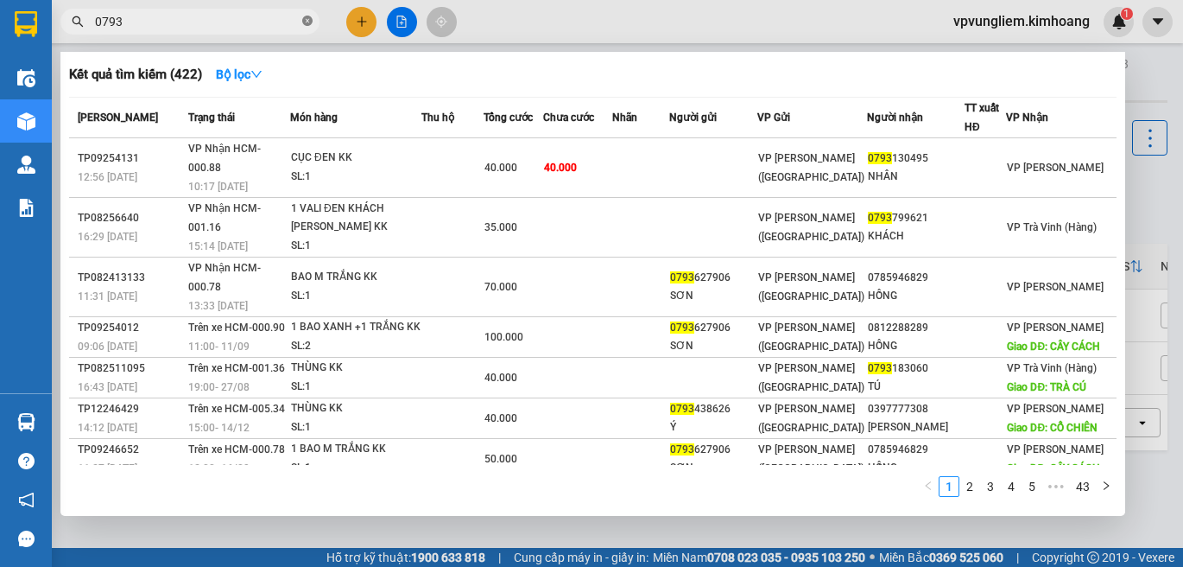
click at [305, 21] on icon "close-circle" at bounding box center [307, 21] width 10 height 10
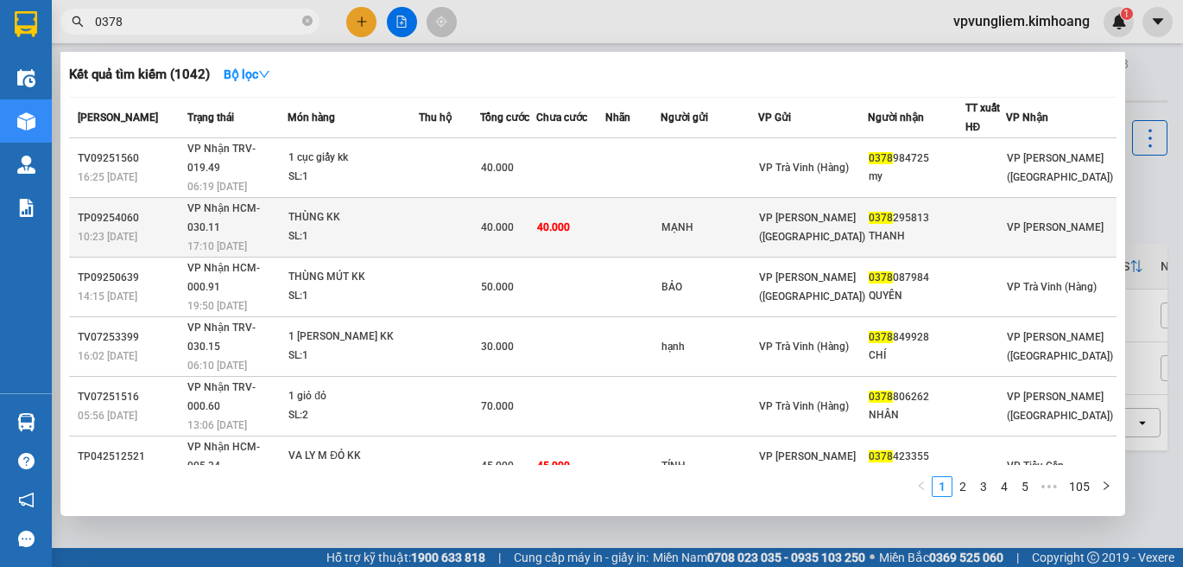
type input "0378"
click at [535, 218] on div "40.000" at bounding box center [508, 227] width 54 height 19
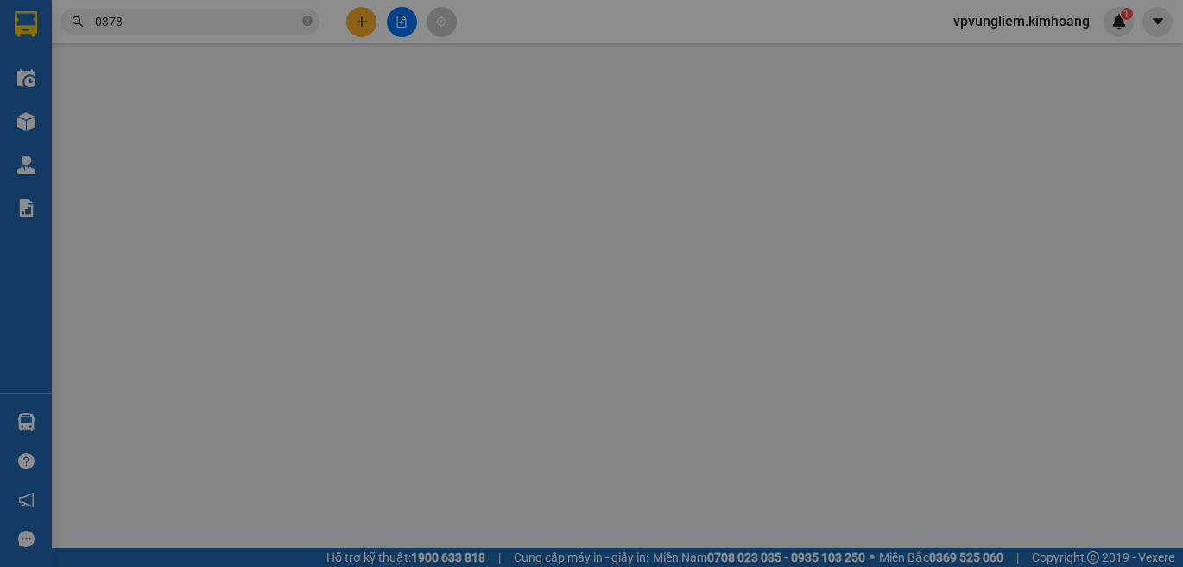
type input "MẠNH"
type input "0378295813"
type input "THANH"
type input "40.000"
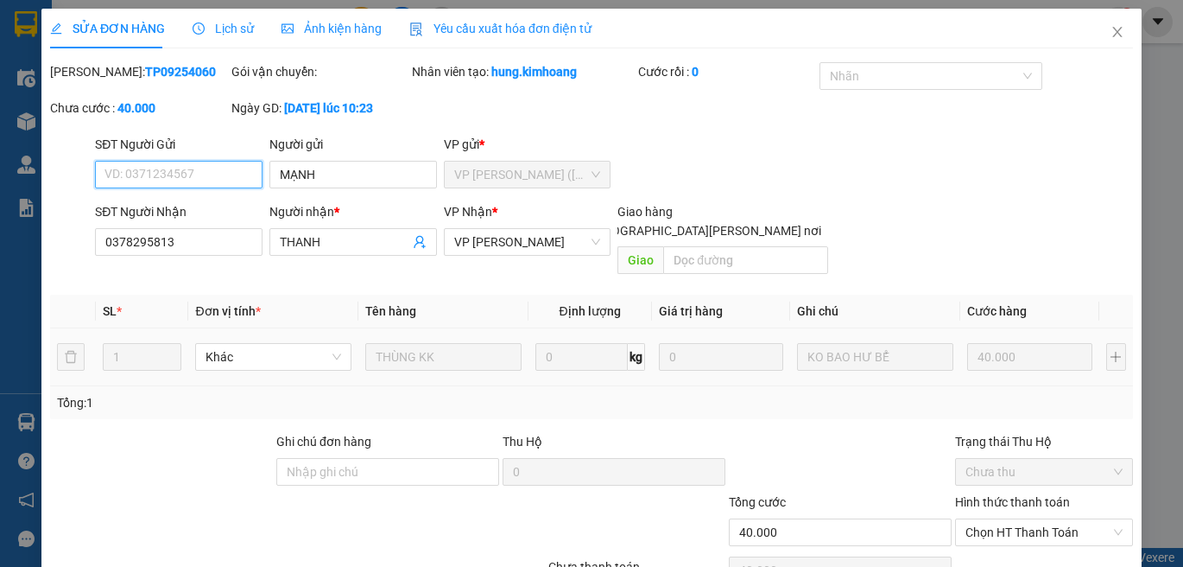
scroll to position [76, 0]
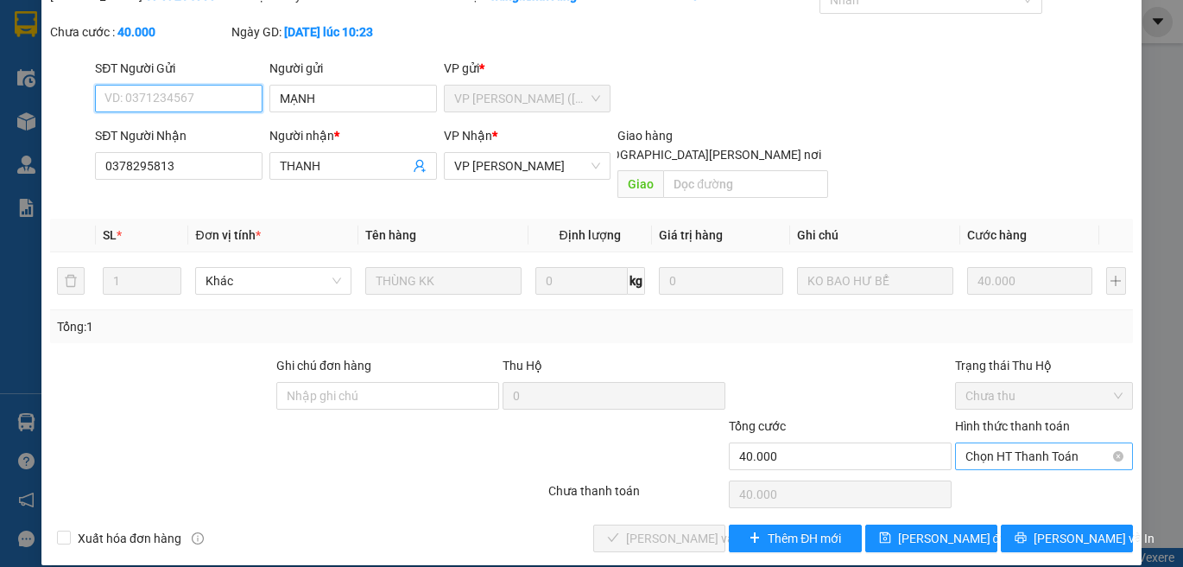
click at [1100, 446] on span "Chọn HT Thanh Toán" at bounding box center [1044, 456] width 157 height 26
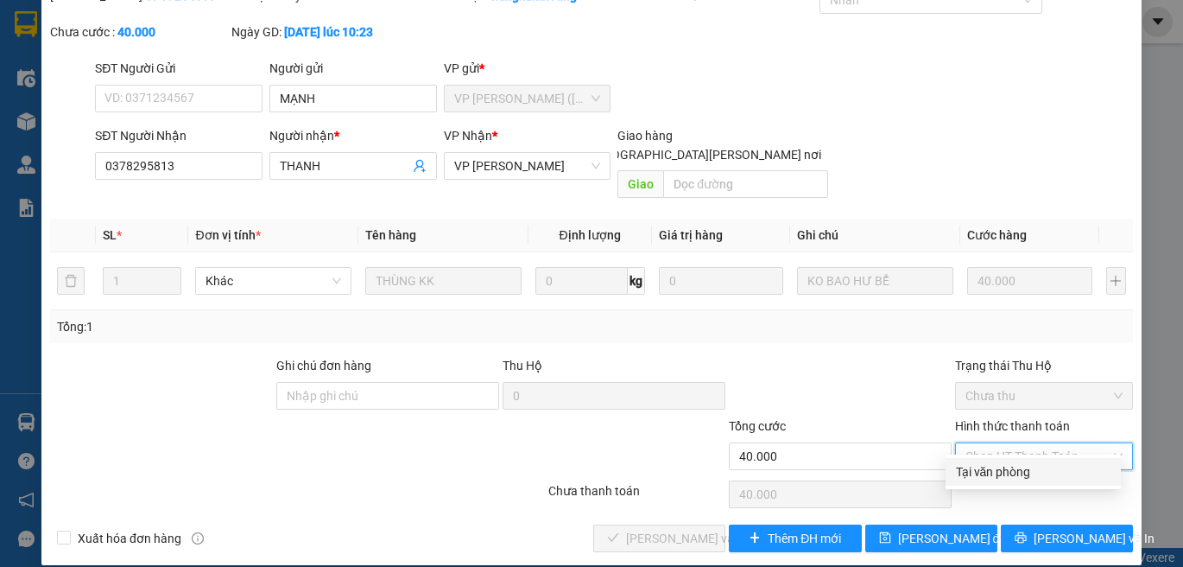
click at [1091, 482] on div "Tại văn phòng" at bounding box center [1033, 472] width 175 height 28
type input "0"
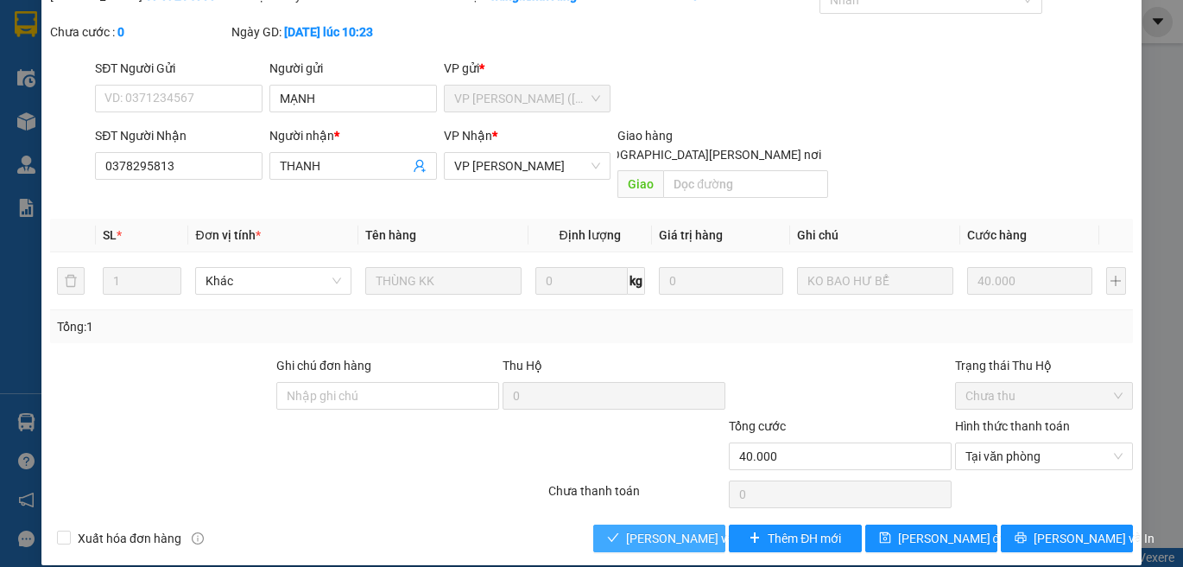
click at [673, 529] on span "[PERSON_NAME] và [PERSON_NAME] hàng" at bounding box center [742, 538] width 233 height 19
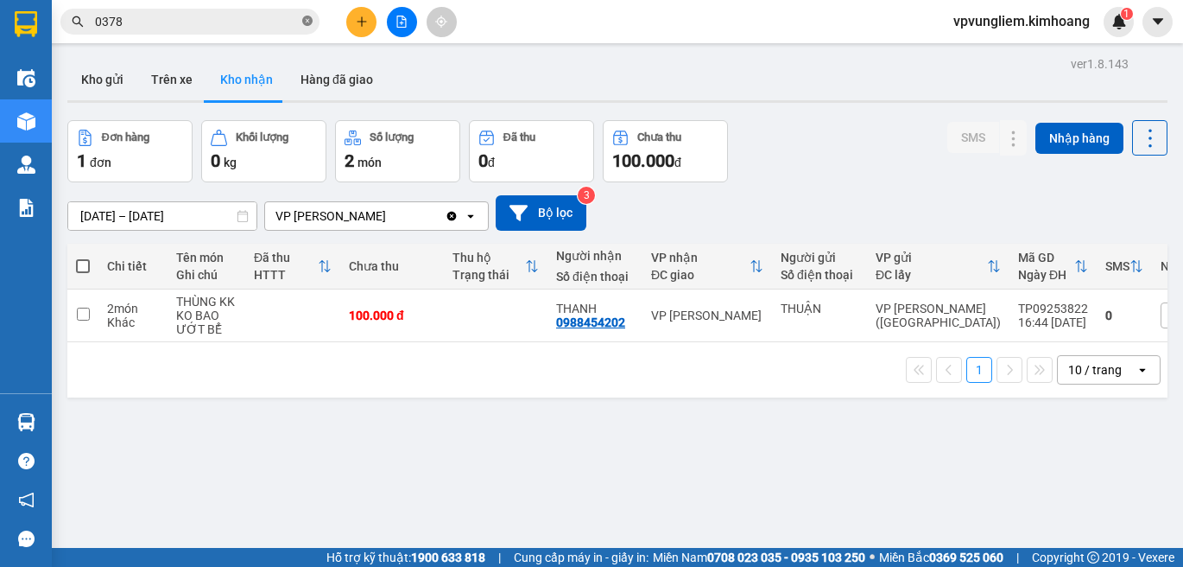
click at [312, 17] on icon "close-circle" at bounding box center [307, 21] width 10 height 10
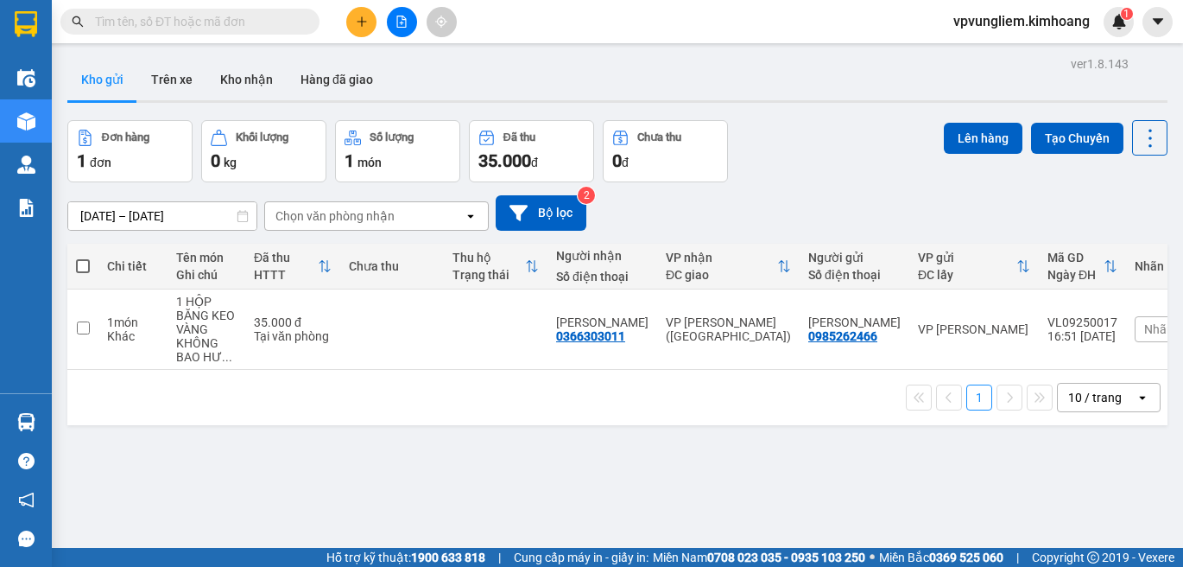
click at [255, 19] on input "text" at bounding box center [197, 21] width 204 height 19
